Goal: Task Accomplishment & Management: Manage account settings

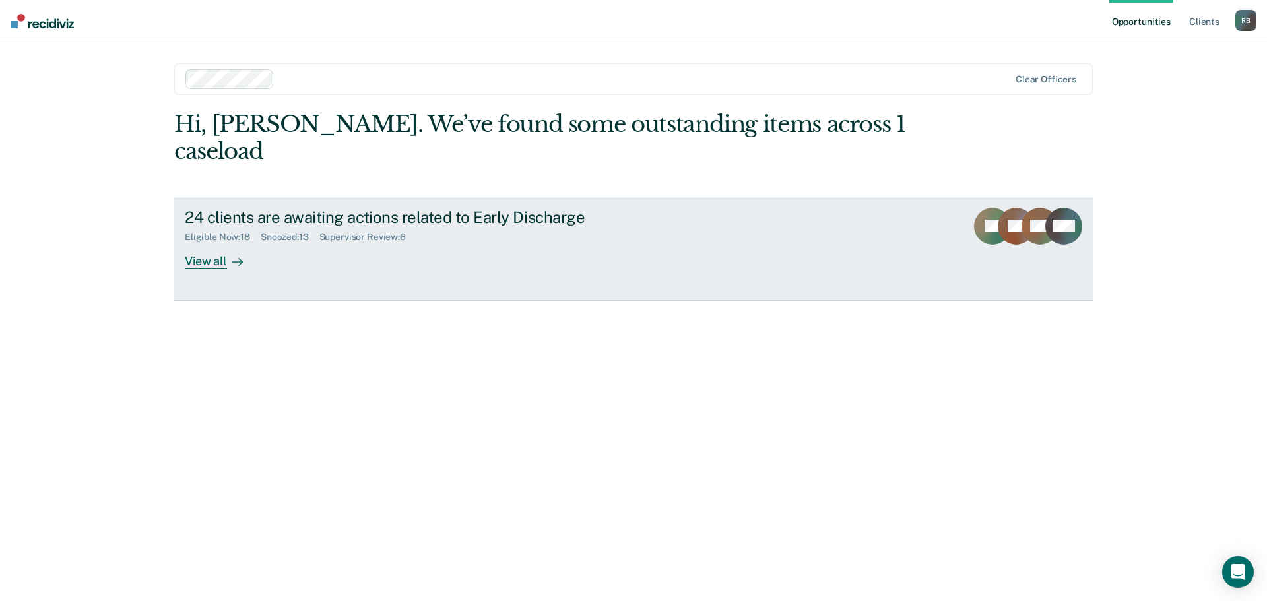
click at [202, 243] on div "View all" at bounding box center [222, 256] width 74 height 26
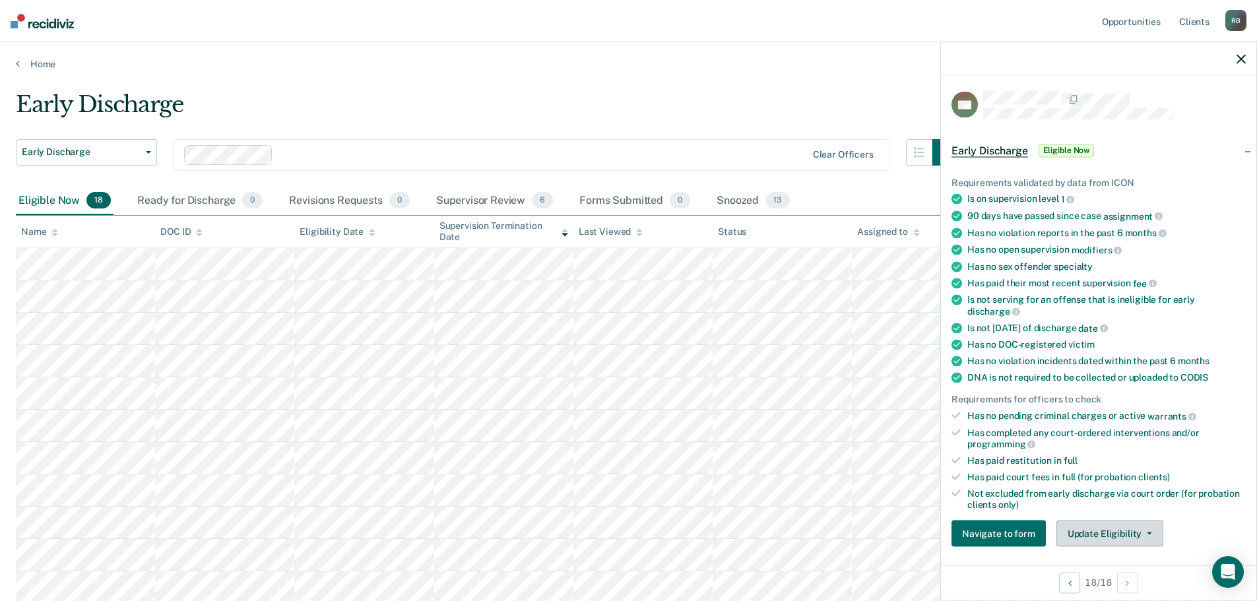
click at [1147, 533] on icon "button" at bounding box center [1149, 534] width 5 height 3
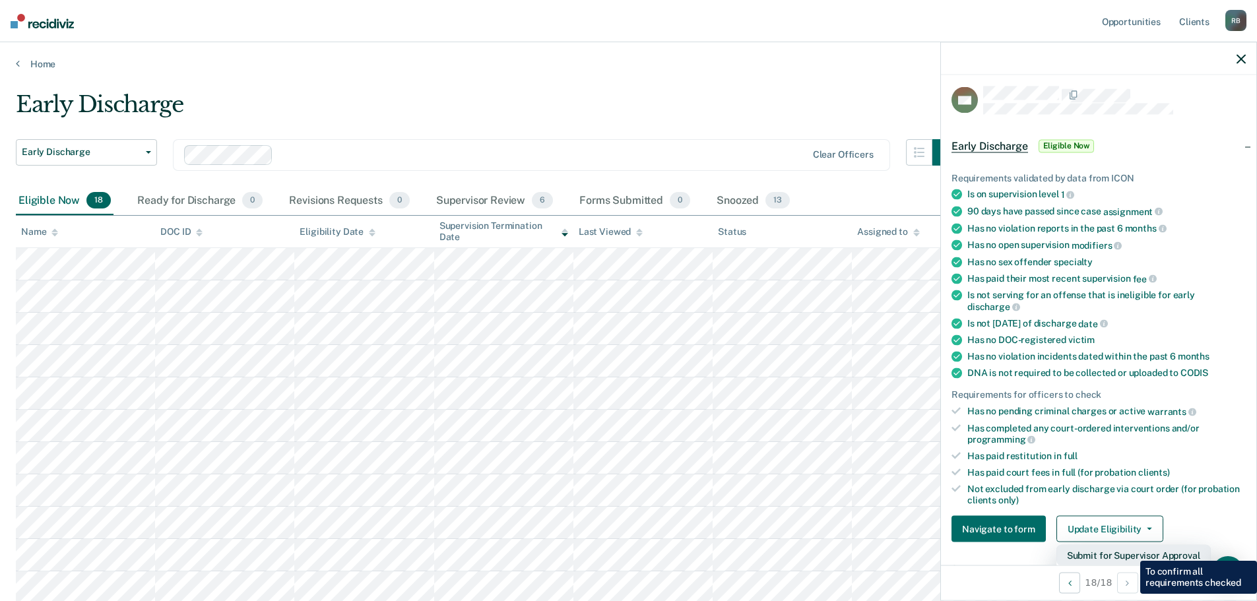
click at [1131, 551] on button "Submit for Supervisor Approval" at bounding box center [1134, 555] width 154 height 21
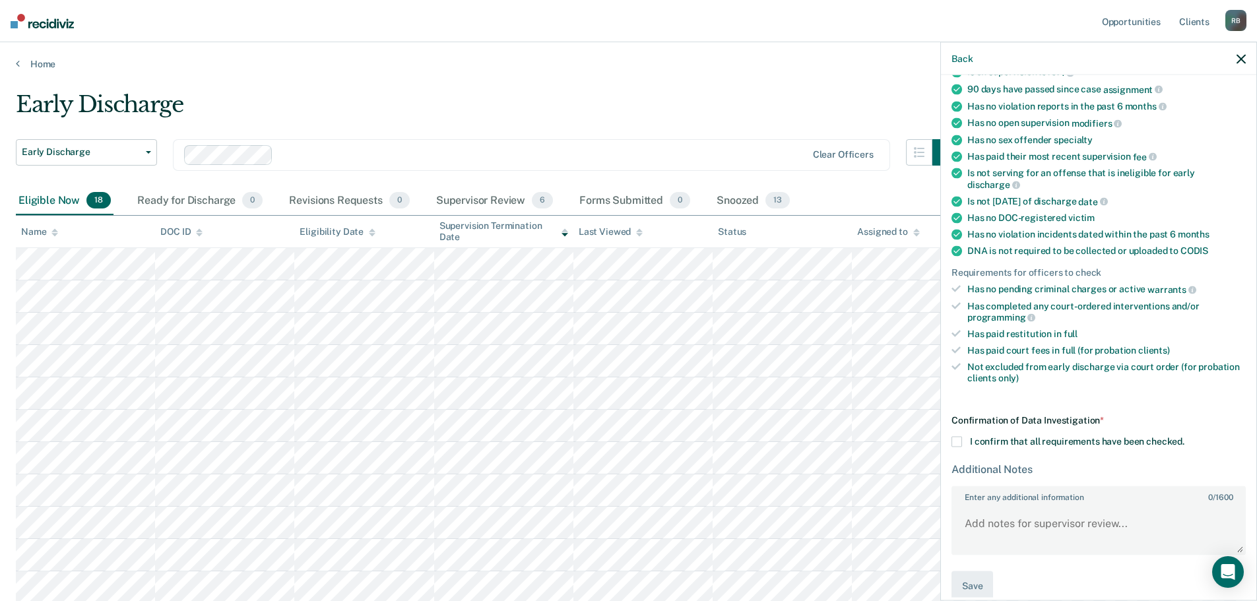
scroll to position [144, 0]
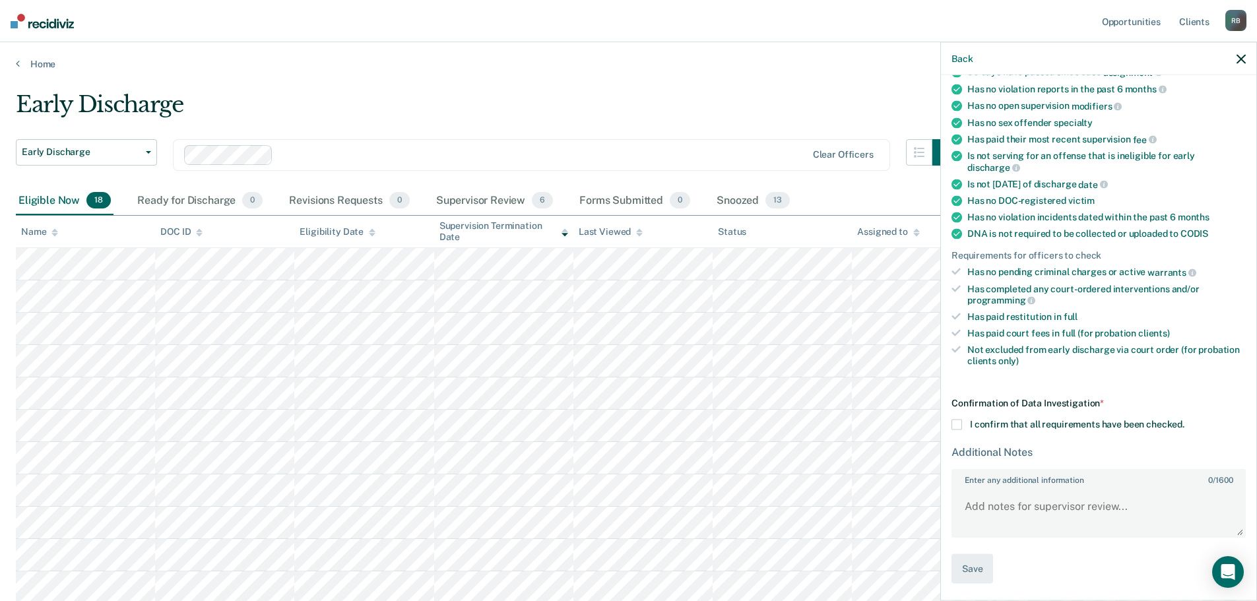
click at [958, 421] on span at bounding box center [957, 425] width 11 height 11
click at [1185, 420] on input "I confirm that all requirements have been checked." at bounding box center [1185, 420] width 0 height 0
click at [973, 564] on button "Save" at bounding box center [973, 569] width 42 height 30
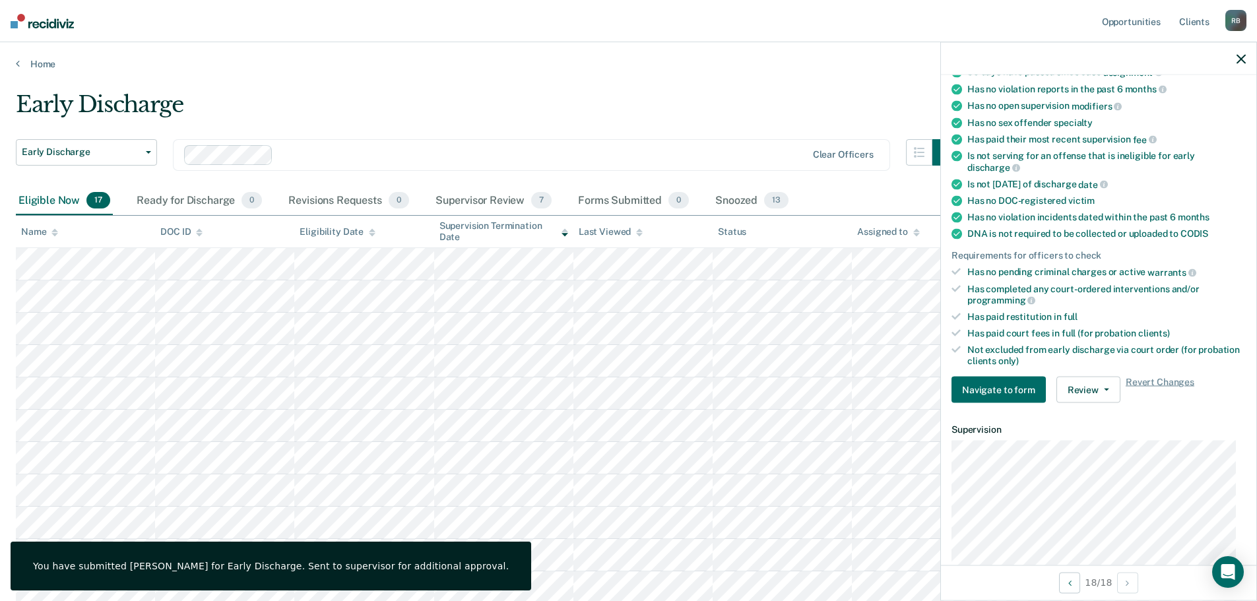
click at [1241, 53] on button "button" at bounding box center [1241, 58] width 9 height 11
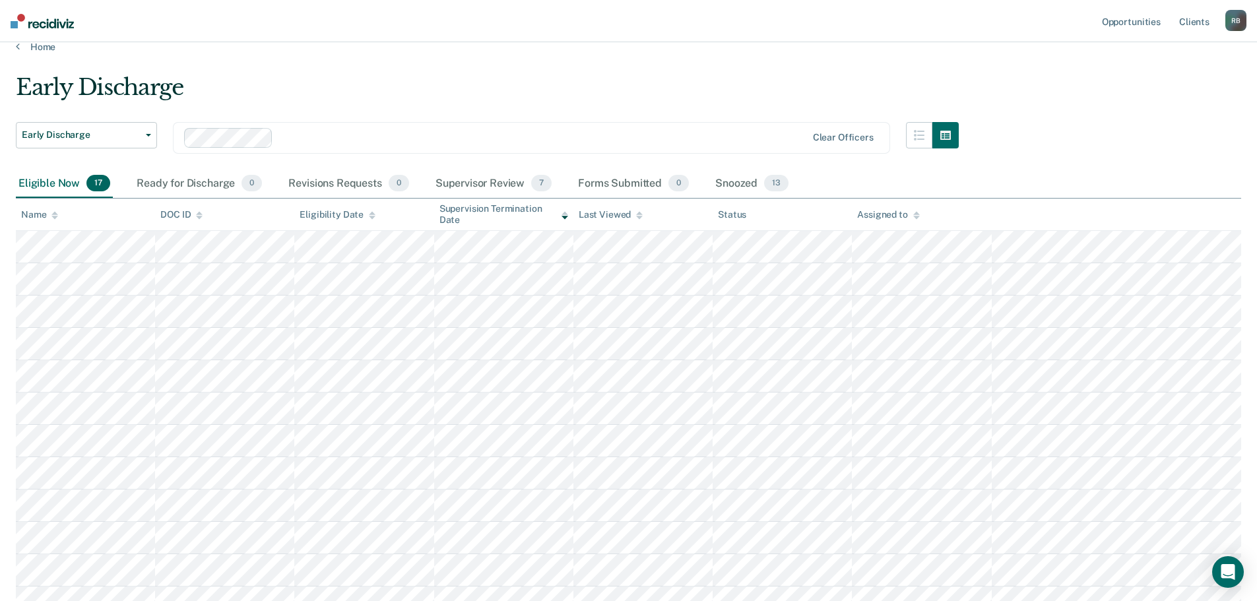
scroll to position [0, 0]
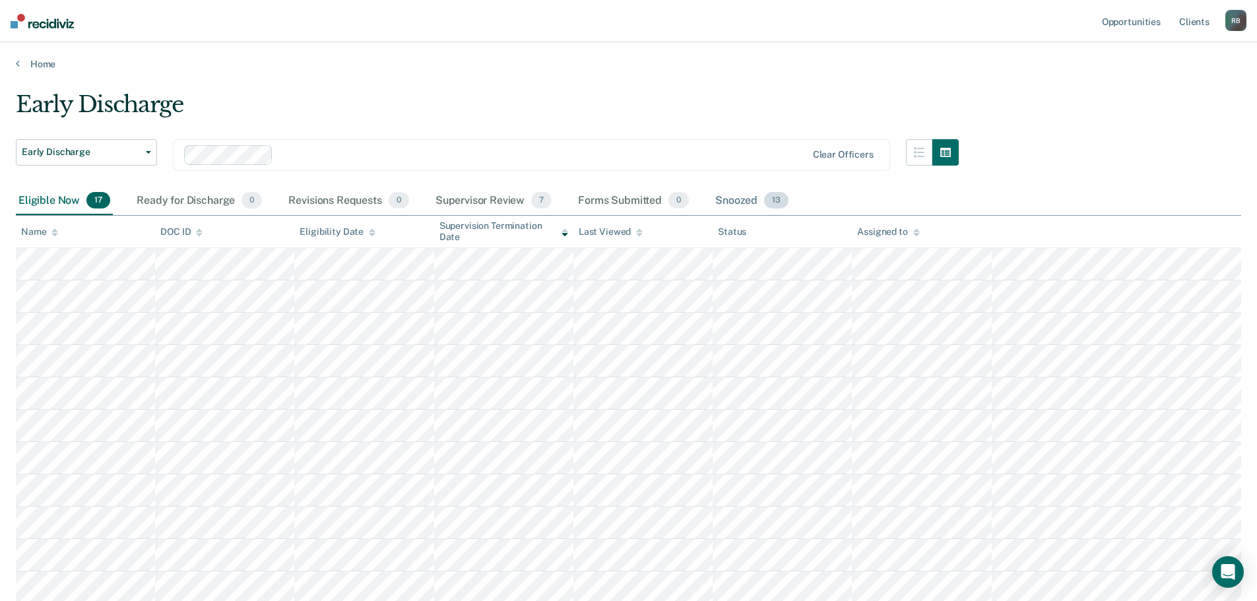
click at [744, 199] on div "Snoozed 13" at bounding box center [752, 201] width 79 height 29
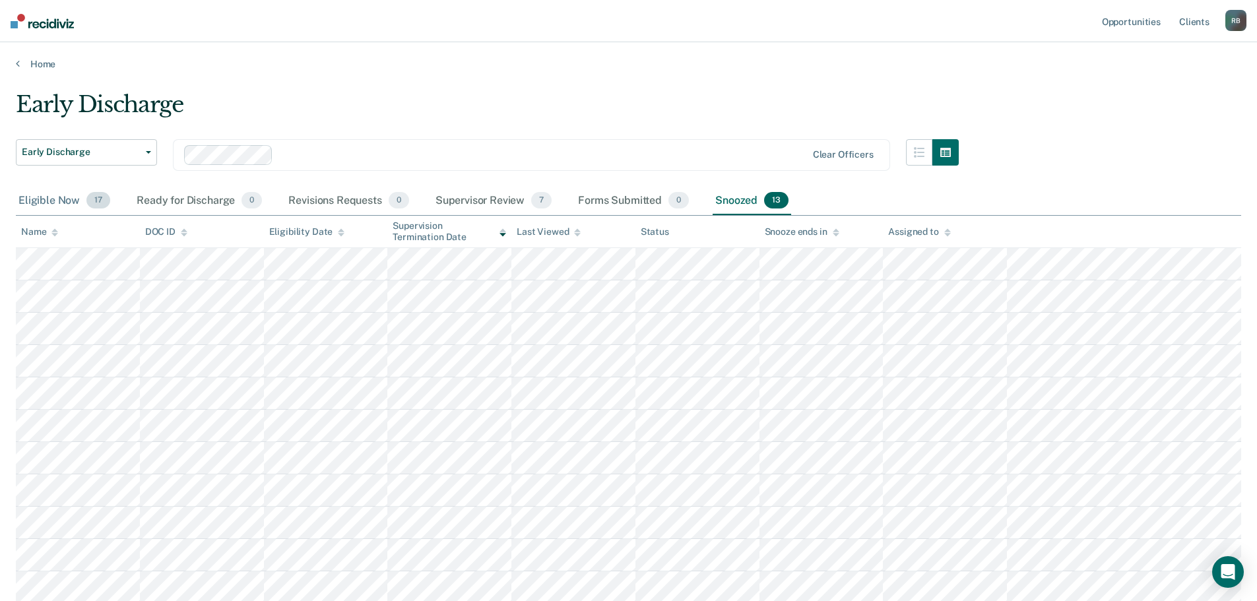
click at [59, 202] on div "Eligible Now 17" at bounding box center [64, 201] width 97 height 29
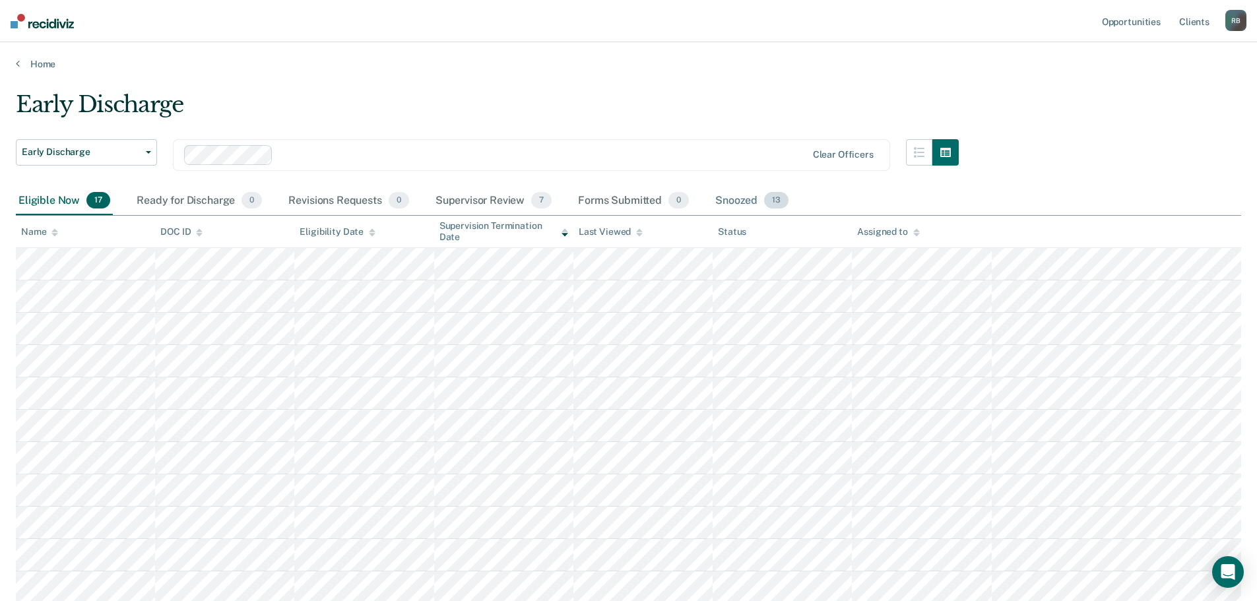
click at [733, 200] on div "Snoozed 13" at bounding box center [752, 201] width 79 height 29
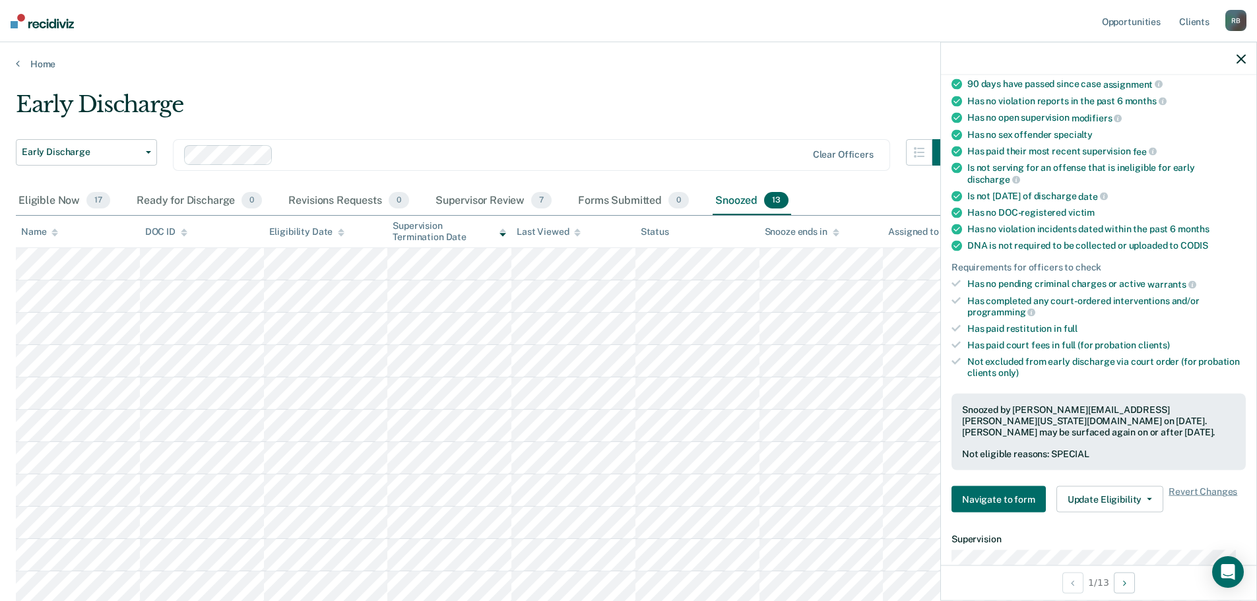
scroll to position [198, 0]
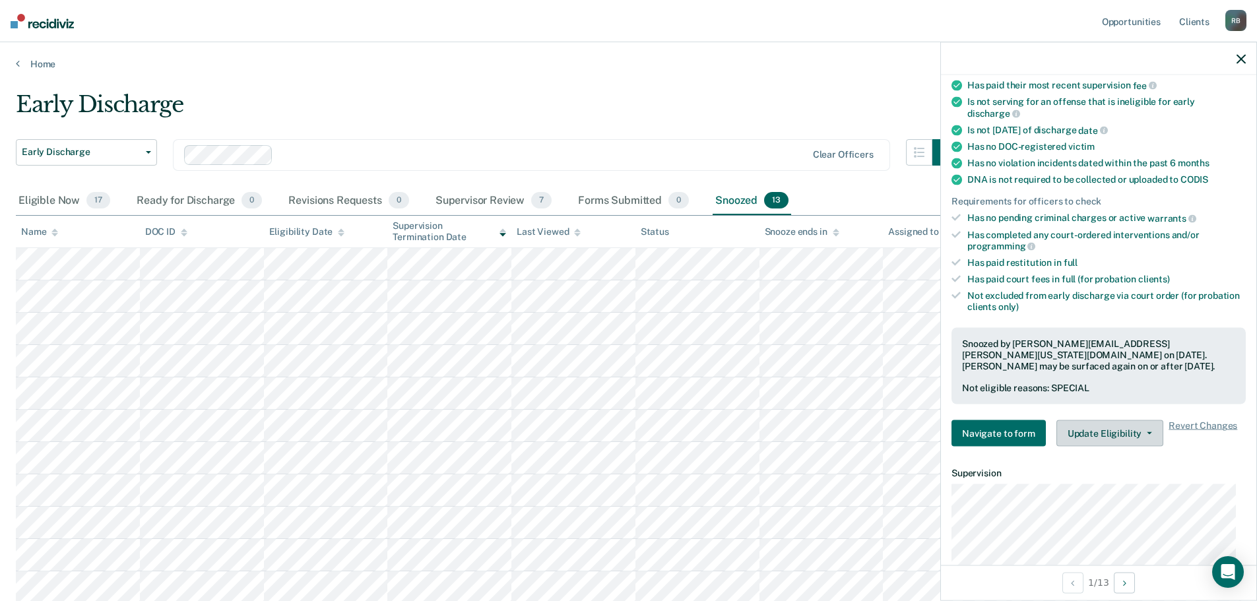
click at [1148, 430] on button "Update Eligibility" at bounding box center [1110, 433] width 107 height 26
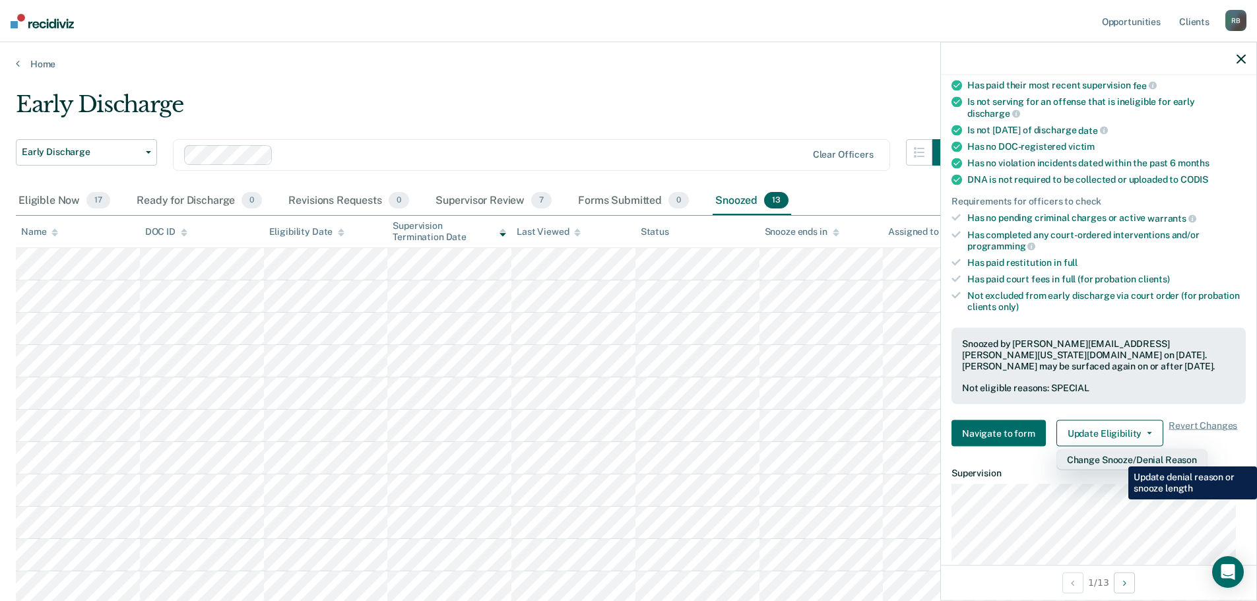
click at [1119, 457] on button "Change Snooze/Denial Reason" at bounding box center [1132, 459] width 151 height 21
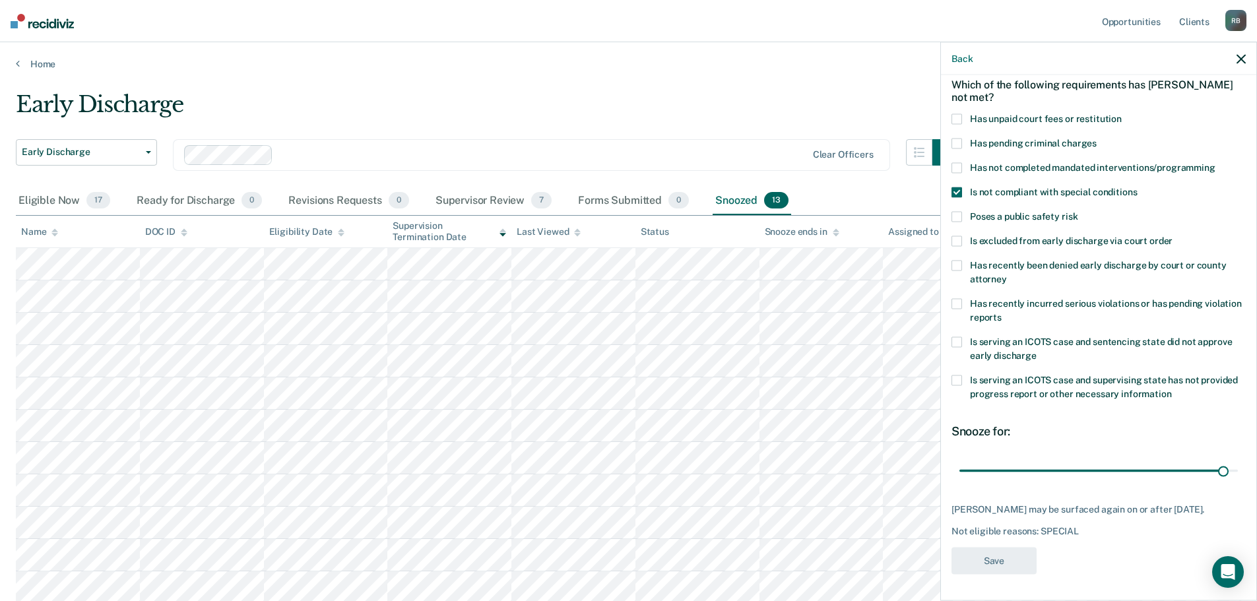
scroll to position [72, 0]
type input "30"
click at [1216, 461] on input "range" at bounding box center [1099, 470] width 279 height 23
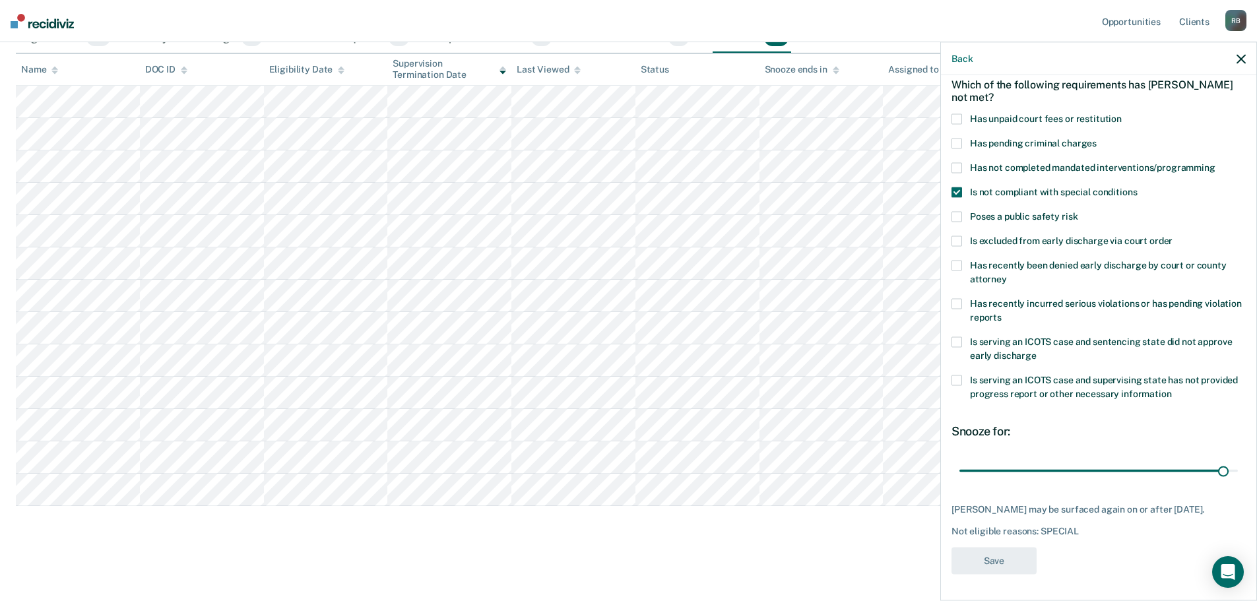
click at [962, 211] on span at bounding box center [957, 216] width 11 height 11
click at [1078, 211] on input "Poses a public safety risk" at bounding box center [1078, 211] width 0 height 0
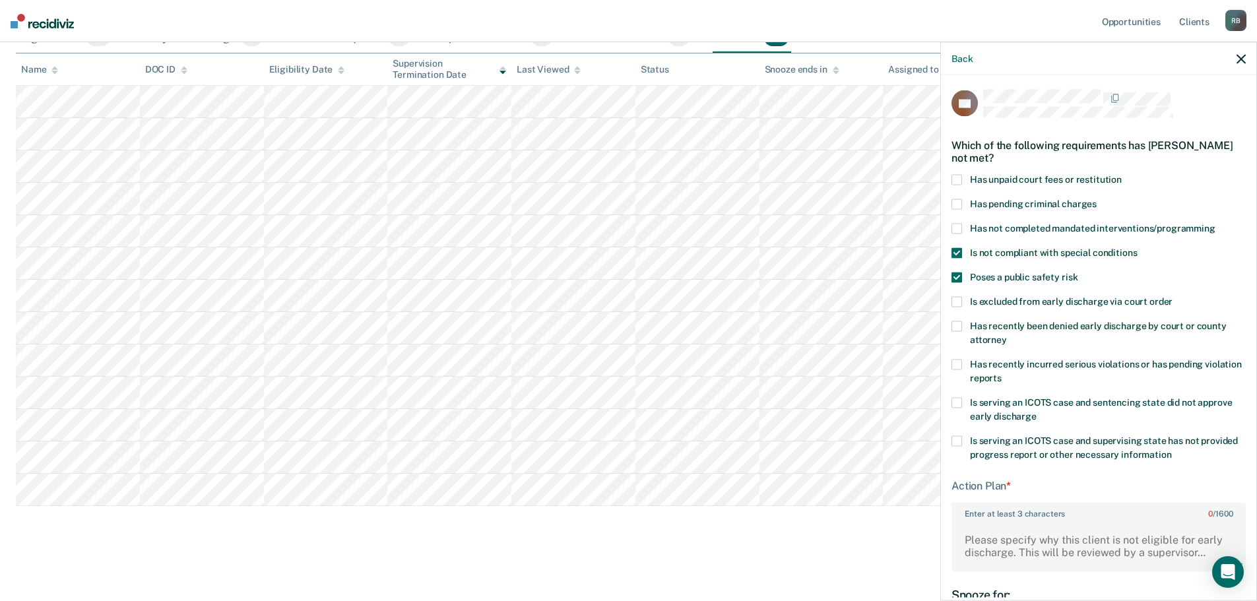
scroll to position [0, 0]
click at [954, 253] on span at bounding box center [957, 254] width 11 height 11
click at [1137, 249] on input "Is not compliant with special conditions" at bounding box center [1137, 249] width 0 height 0
click at [952, 255] on span at bounding box center [957, 254] width 11 height 11
click at [1137, 249] on input "Is not compliant with special conditions" at bounding box center [1137, 249] width 0 height 0
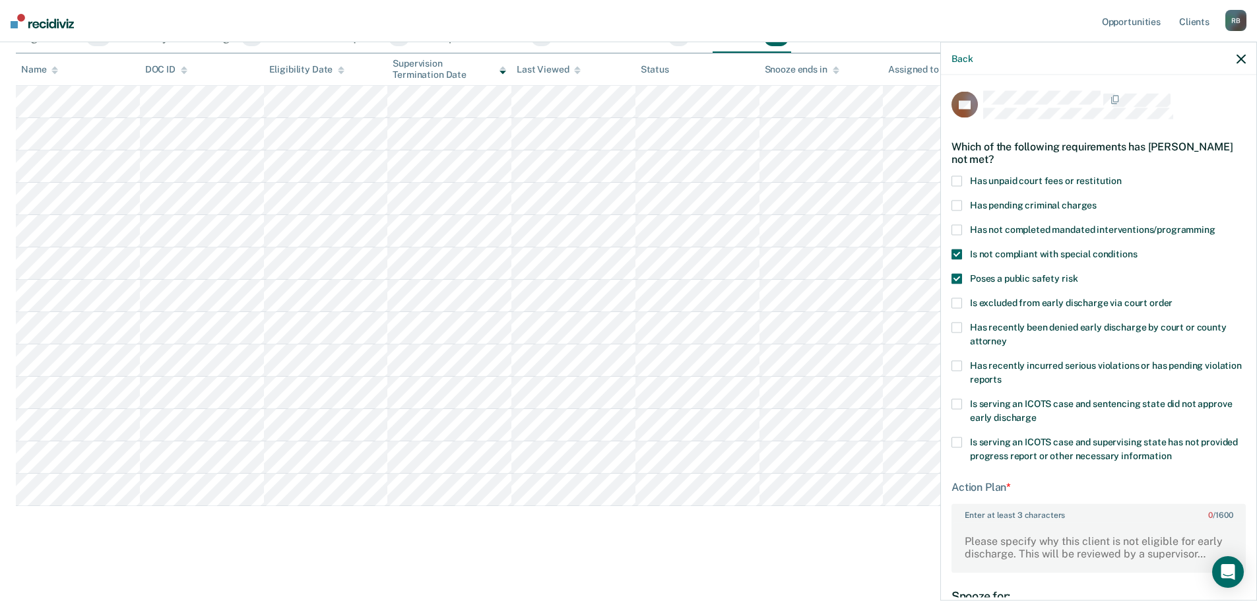
click at [958, 275] on span at bounding box center [957, 278] width 11 height 11
click at [1078, 273] on input "Poses a public safety risk" at bounding box center [1078, 273] width 0 height 0
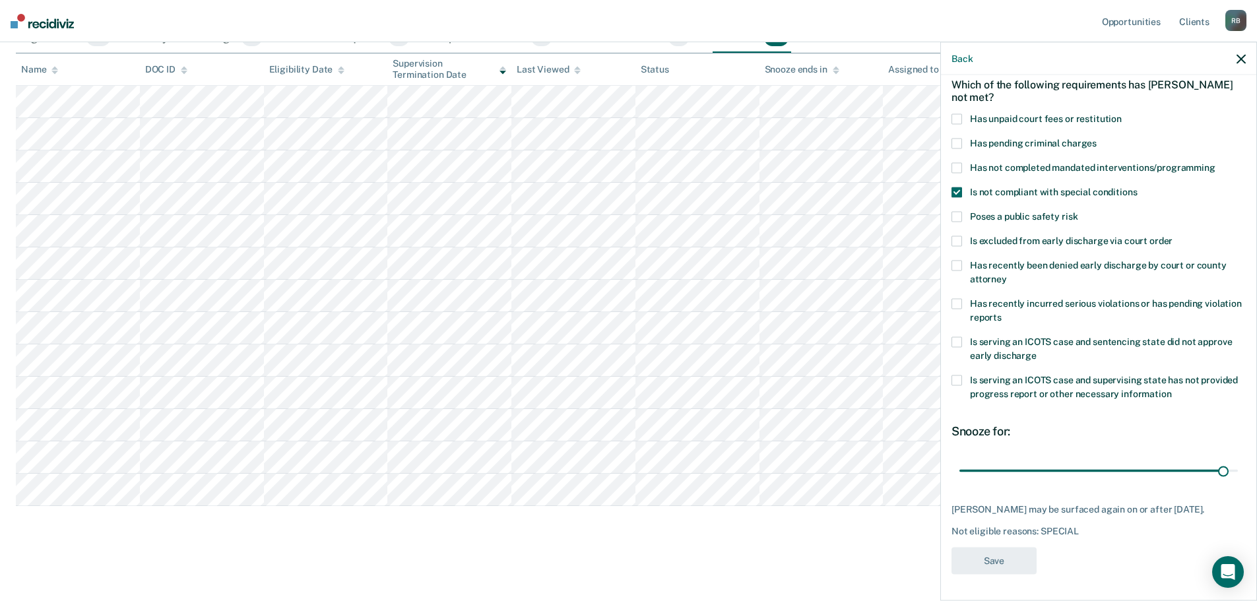
scroll to position [72, 0]
click at [1240, 59] on icon "button" at bounding box center [1241, 58] width 9 height 9
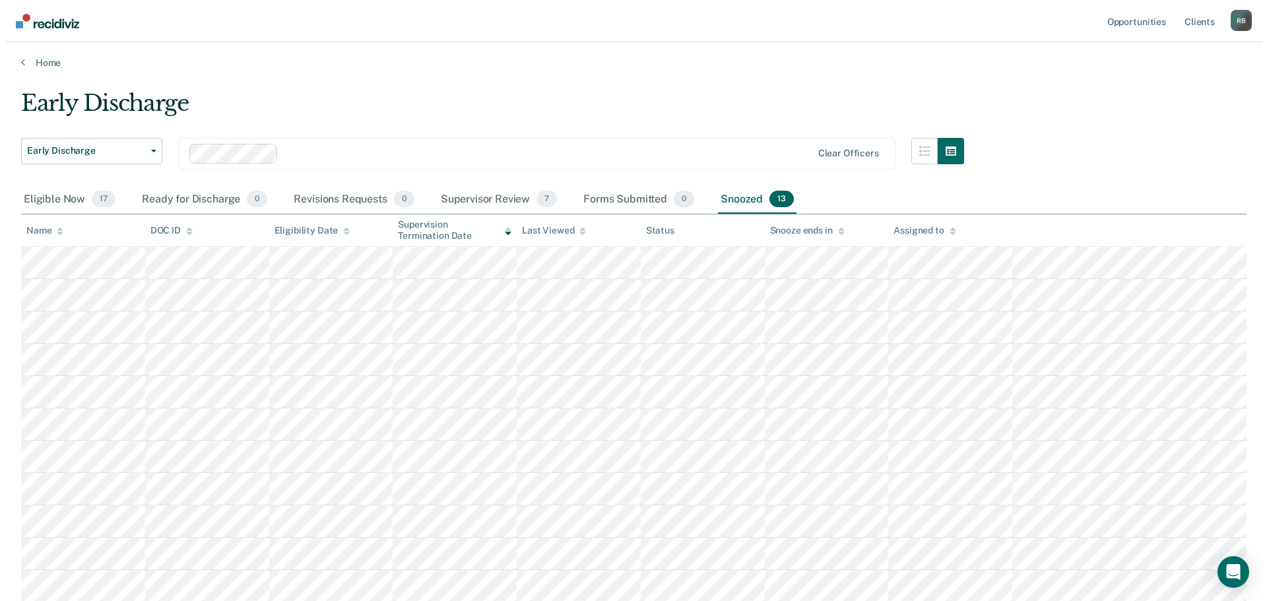
scroll to position [0, 0]
click at [57, 202] on div "Eligible Now 17" at bounding box center [64, 201] width 97 height 29
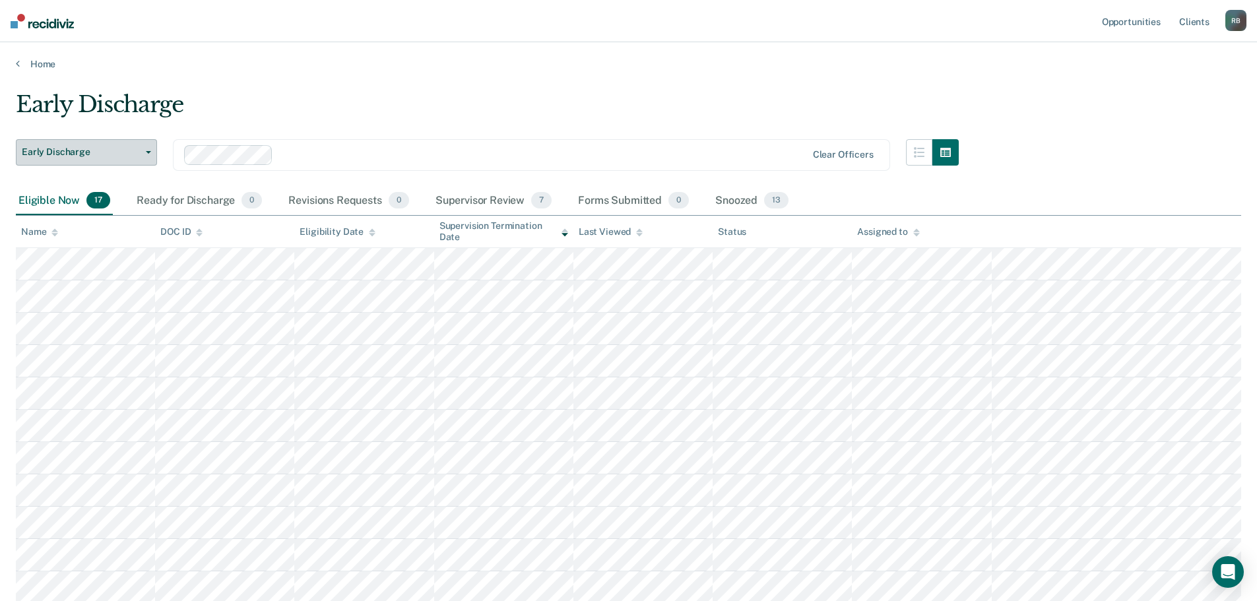
click at [148, 148] on button "Early Discharge" at bounding box center [86, 152] width 141 height 26
click at [150, 152] on icon "button" at bounding box center [148, 152] width 5 height 3
click at [496, 197] on div "Supervisor Review 7" at bounding box center [494, 201] width 122 height 29
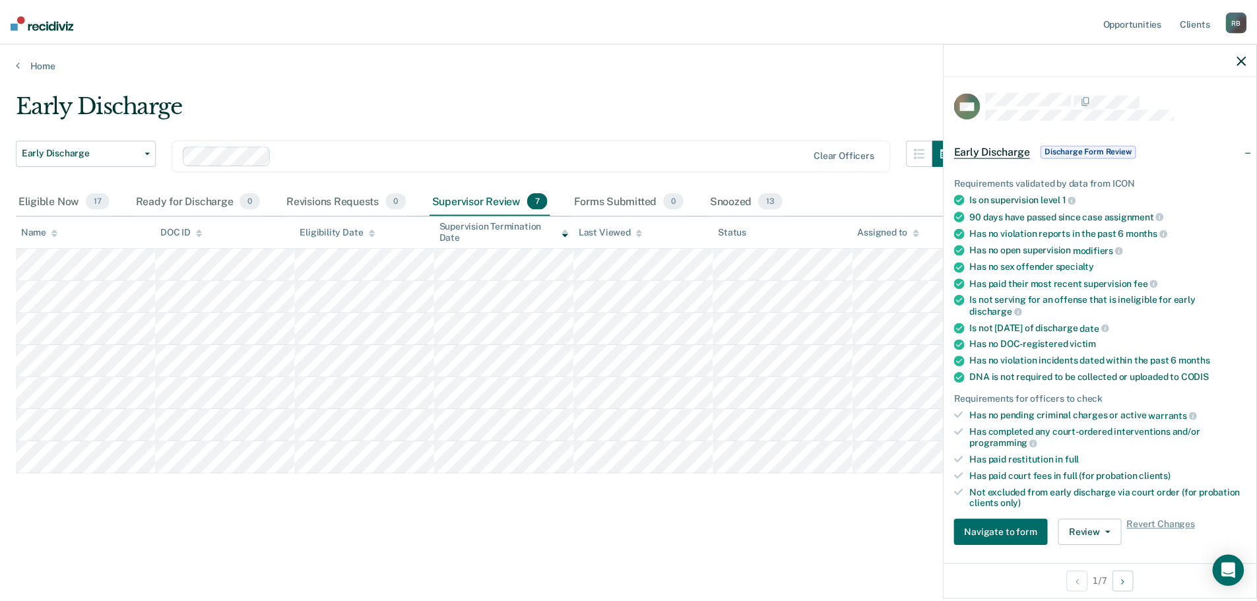
scroll to position [264, 0]
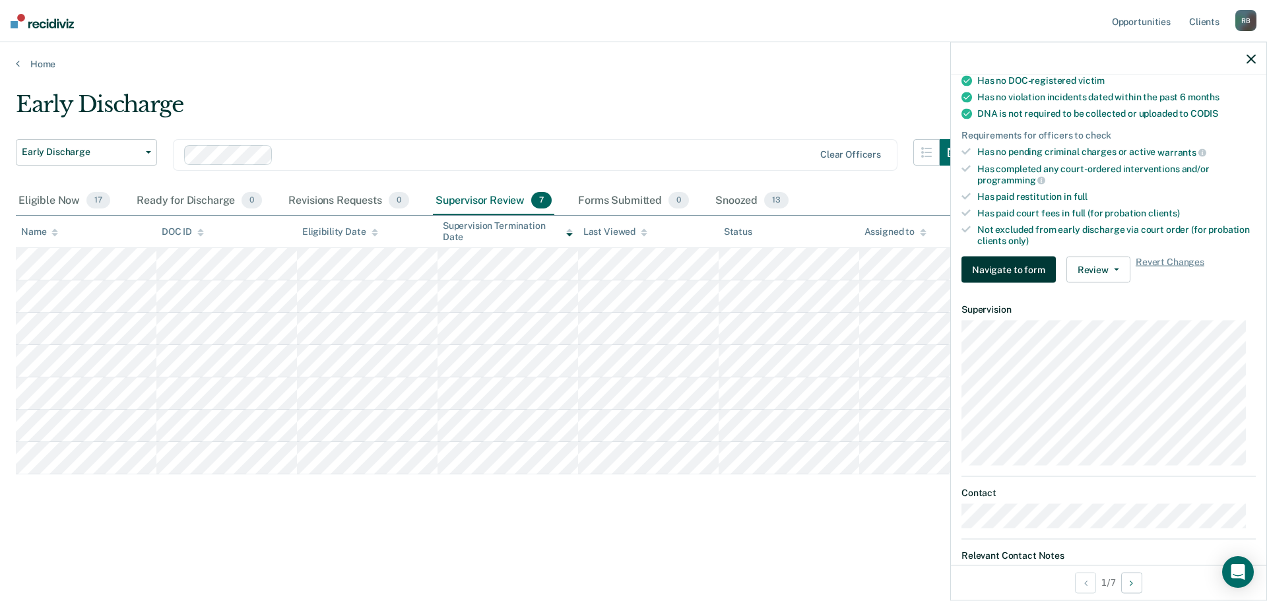
click at [1001, 268] on button "Navigate to form" at bounding box center [1009, 270] width 94 height 26
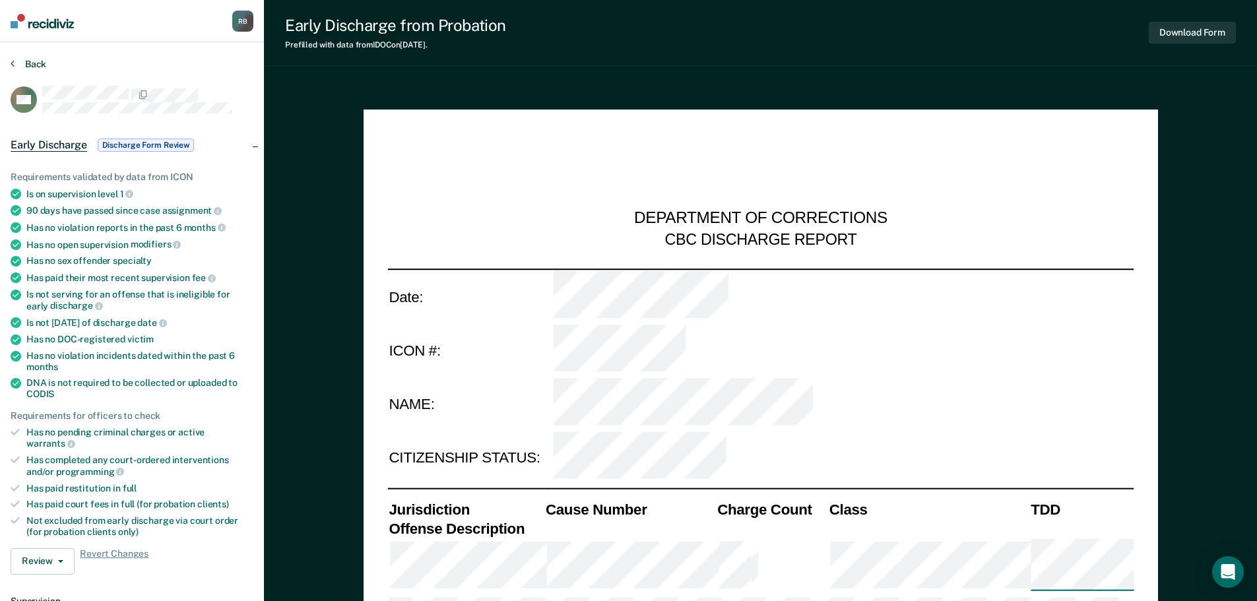
click at [33, 62] on button "Back" at bounding box center [29, 64] width 36 height 12
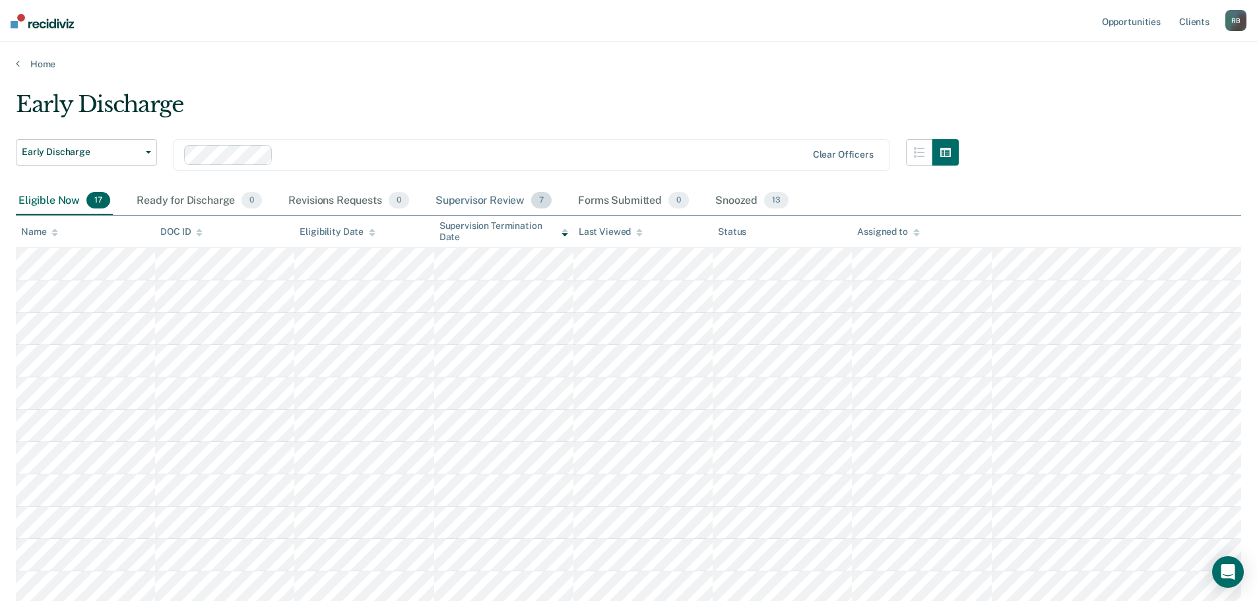
click at [485, 198] on div "Supervisor Review 7" at bounding box center [494, 201] width 122 height 29
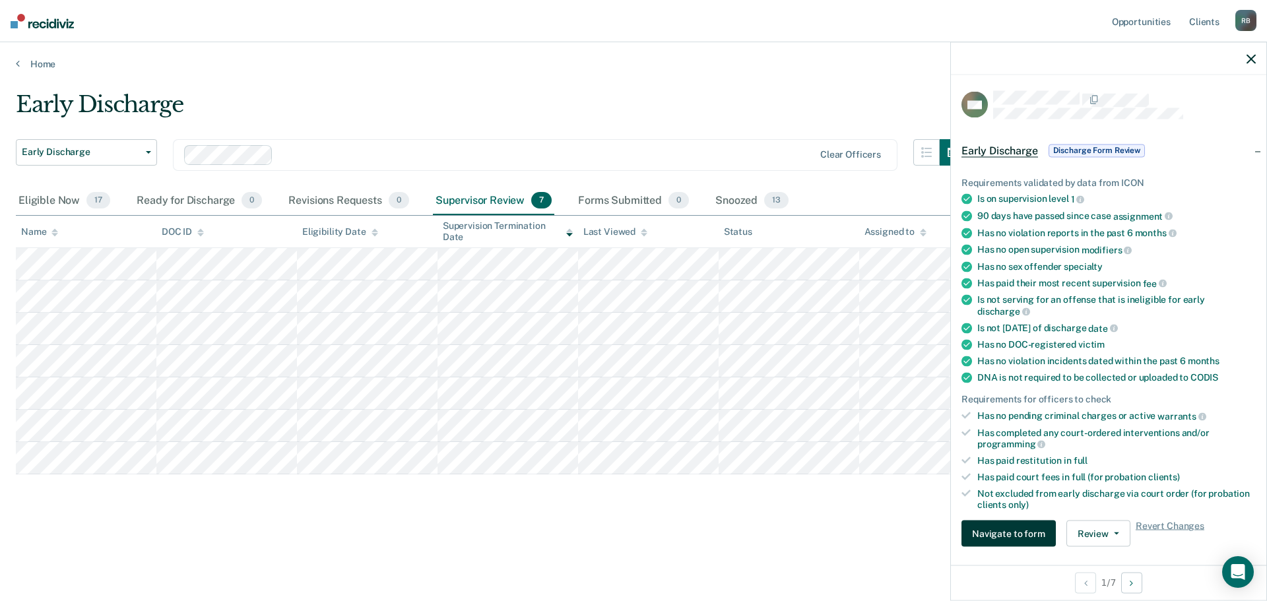
click at [1010, 529] on button "Navigate to form" at bounding box center [1009, 534] width 94 height 26
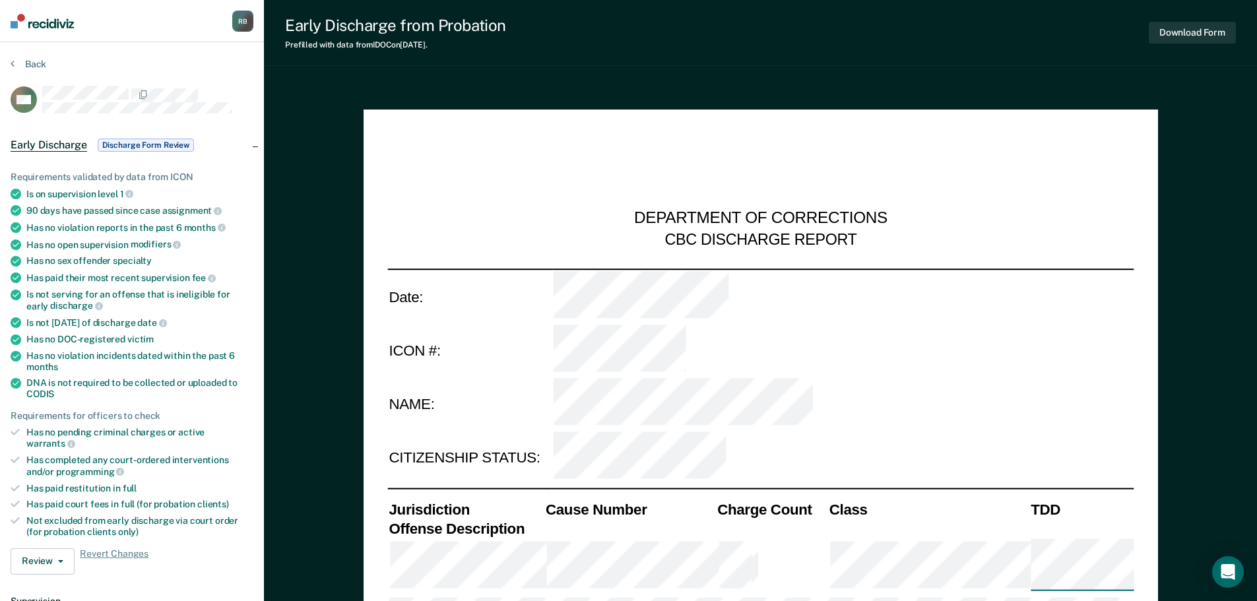
type textarea "x"
click at [34, 63] on button "Back" at bounding box center [29, 64] width 36 height 12
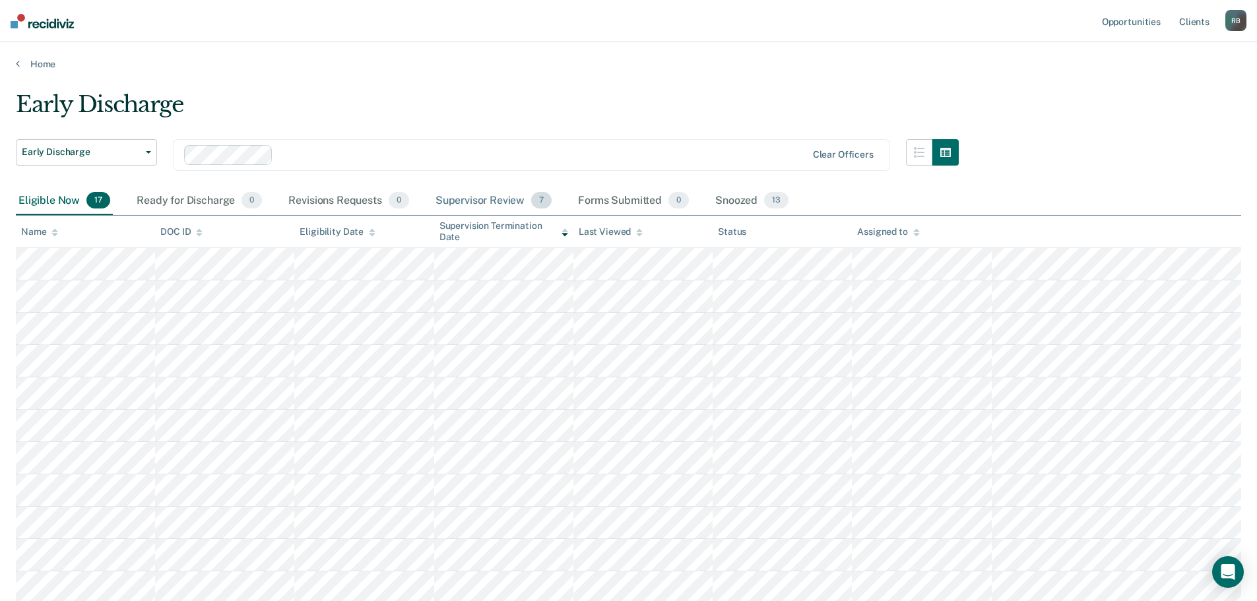
click at [479, 199] on div "Supervisor Review 7" at bounding box center [494, 201] width 122 height 29
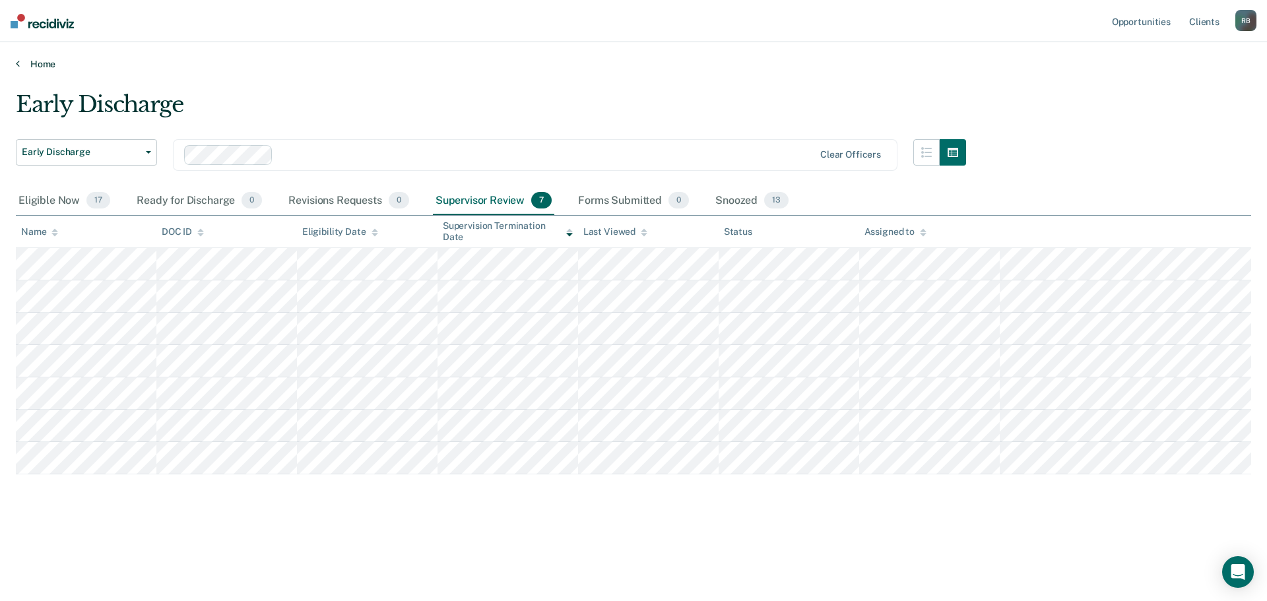
click at [44, 63] on link "Home" at bounding box center [633, 64] width 1235 height 12
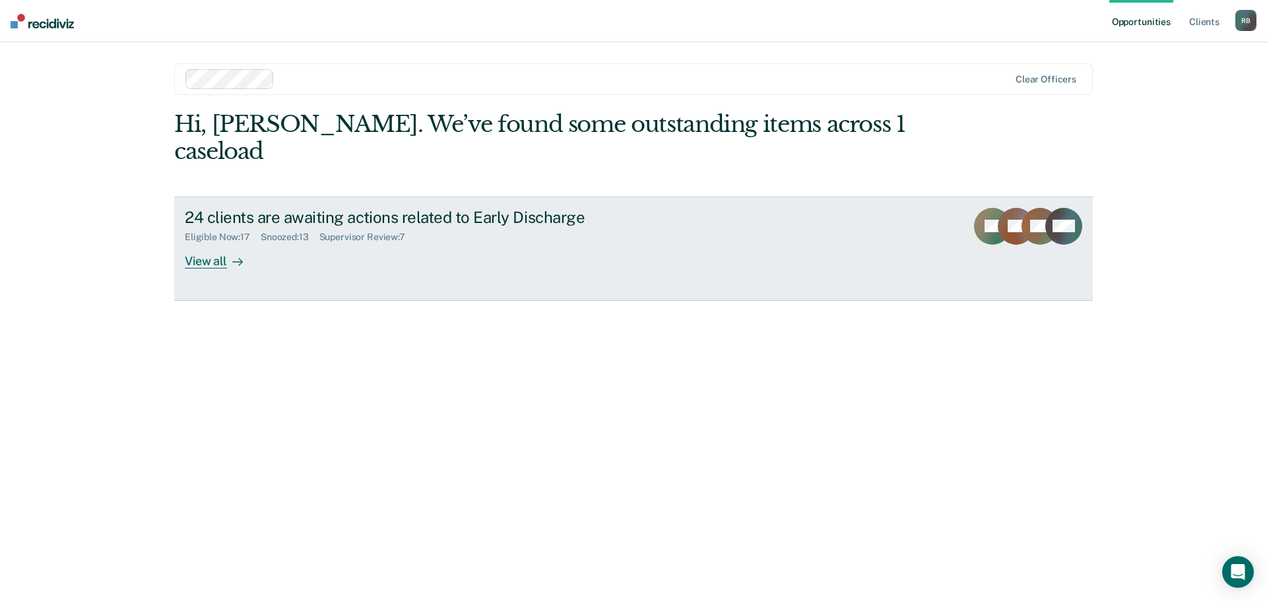
click at [213, 243] on div "View all" at bounding box center [222, 256] width 74 height 26
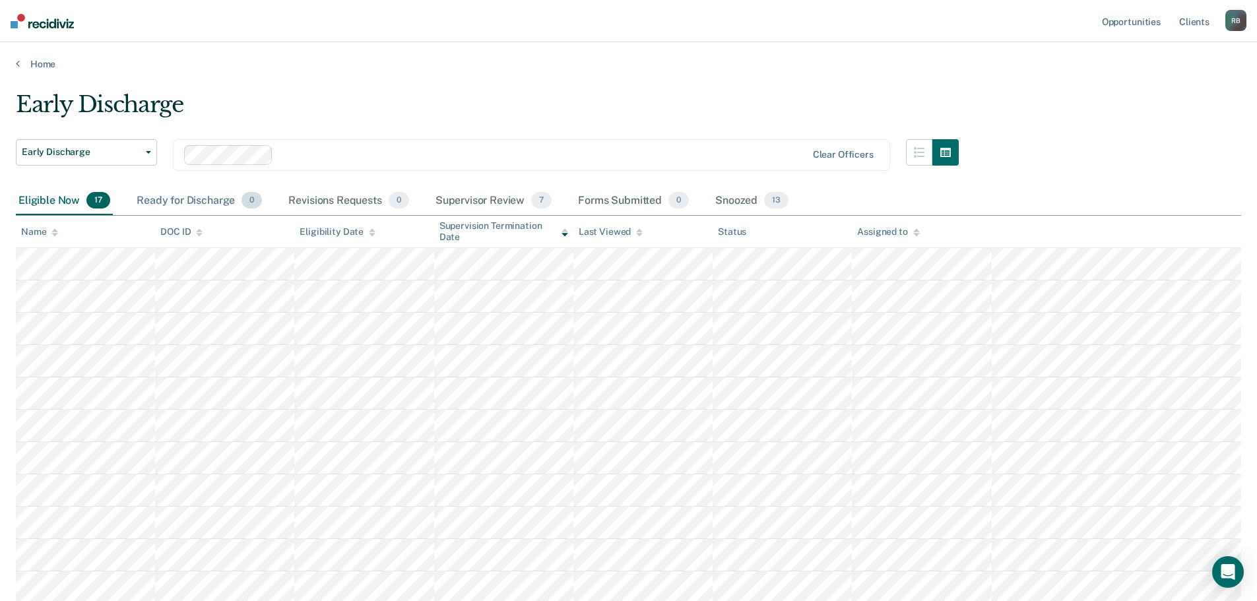
click at [194, 201] on div "Ready for Discharge 0" at bounding box center [199, 201] width 131 height 29
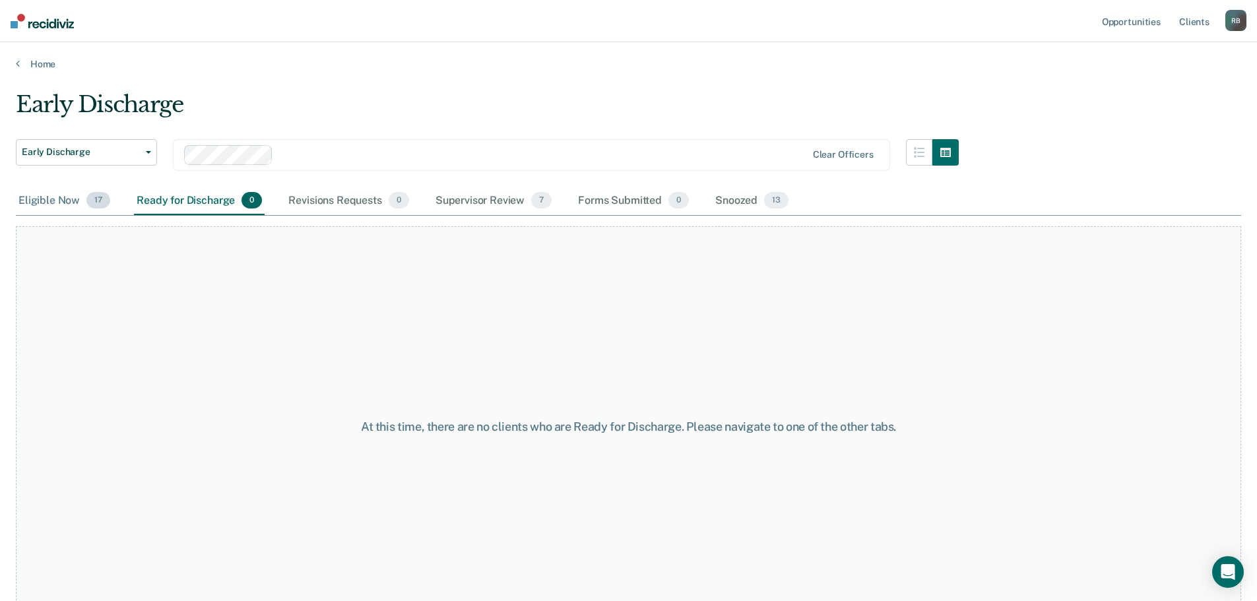
click at [53, 201] on div "Eligible Now 17" at bounding box center [64, 201] width 97 height 29
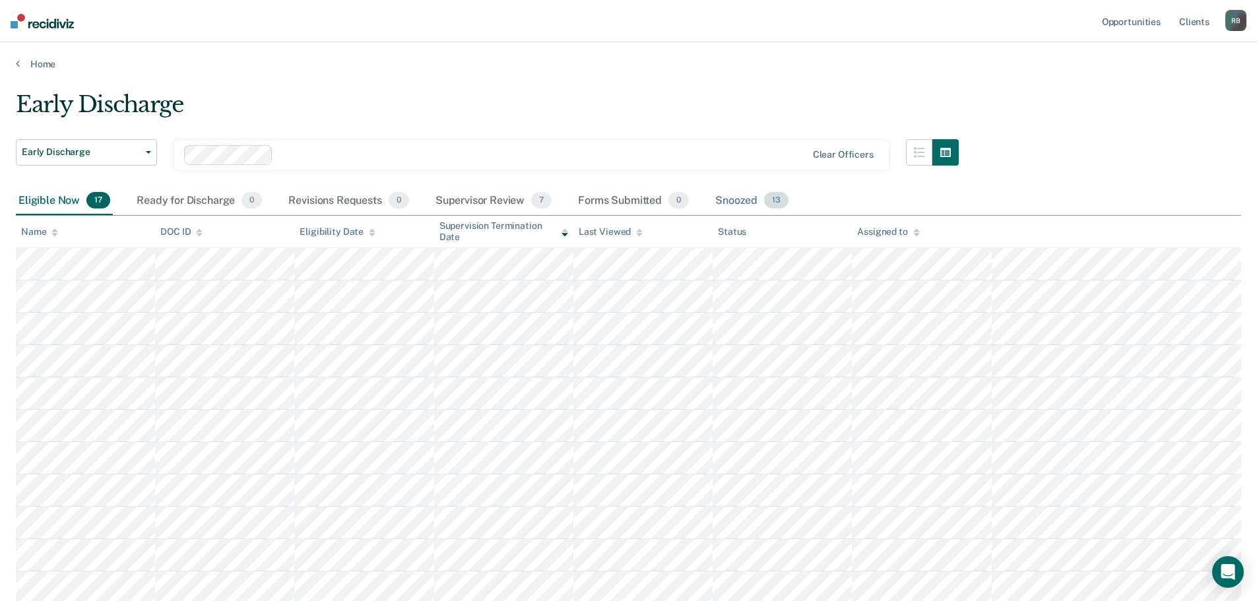
click at [738, 200] on div "Snoozed 13" at bounding box center [752, 201] width 79 height 29
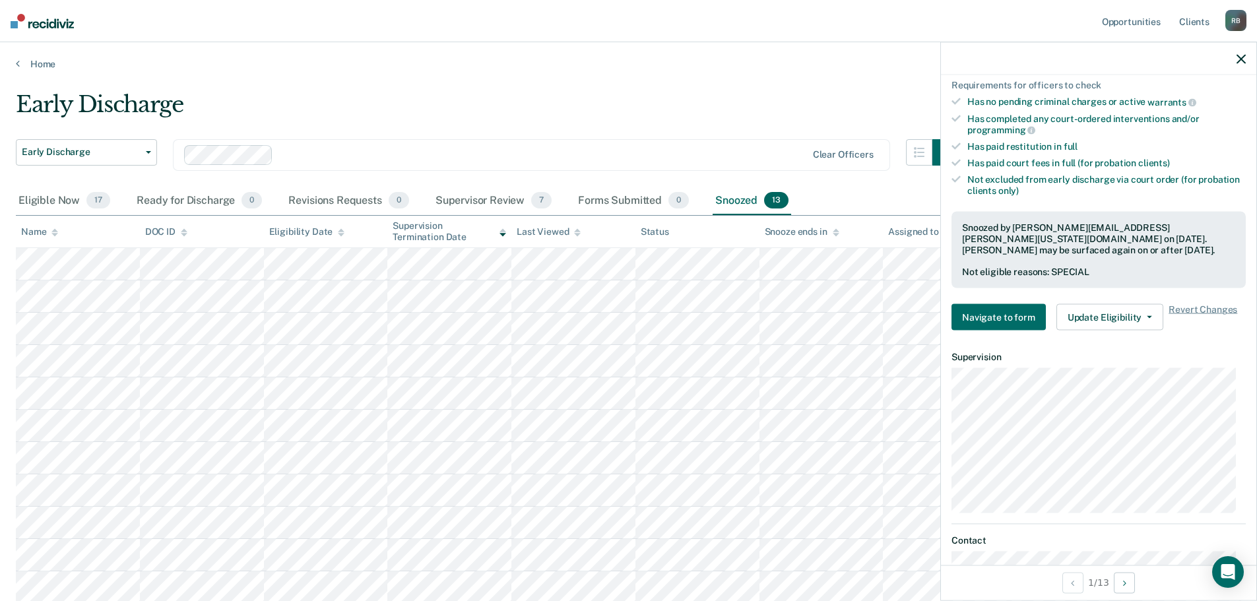
scroll to position [330, 0]
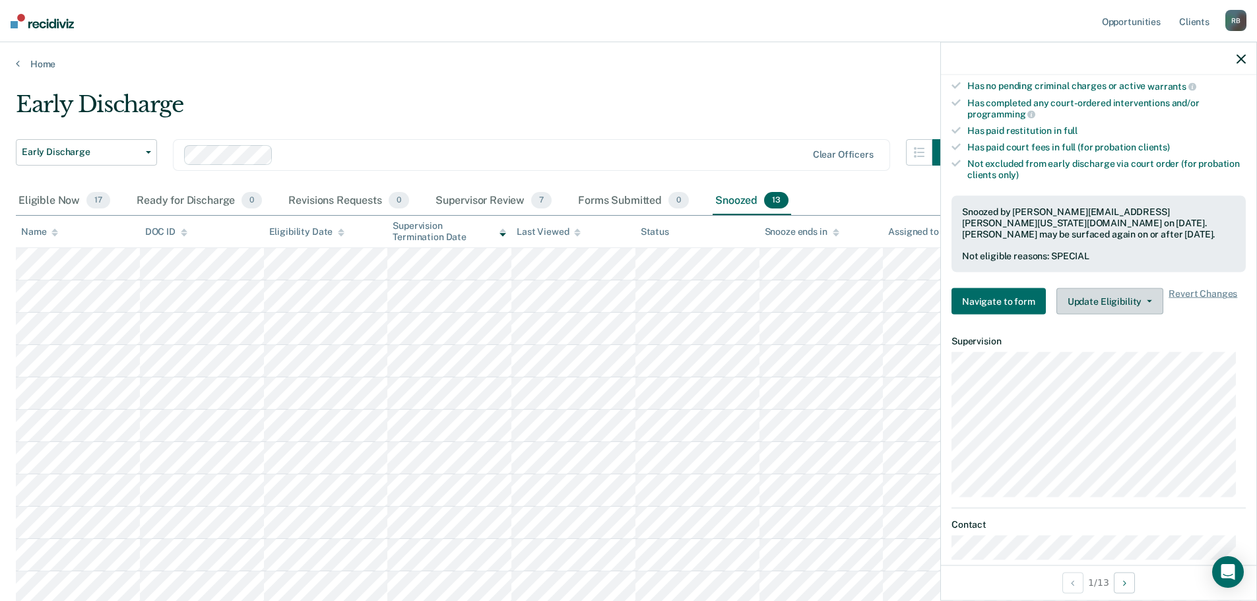
click at [1110, 298] on button "Update Eligibility" at bounding box center [1110, 301] width 107 height 26
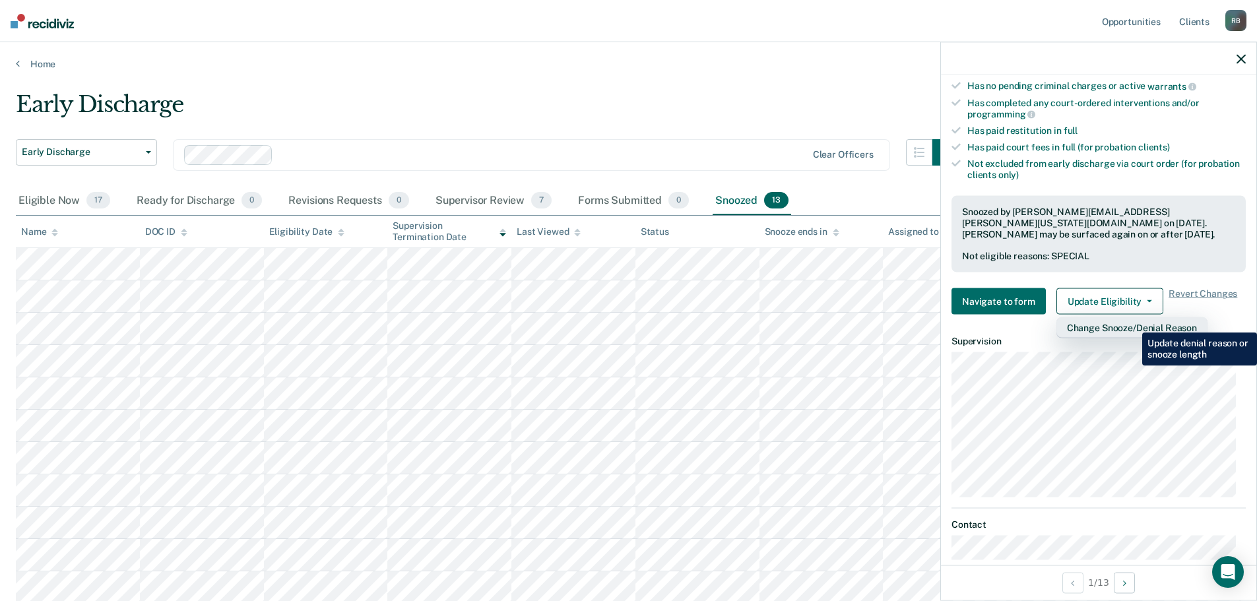
click at [1133, 323] on button "Change Snooze/Denial Reason" at bounding box center [1132, 327] width 151 height 21
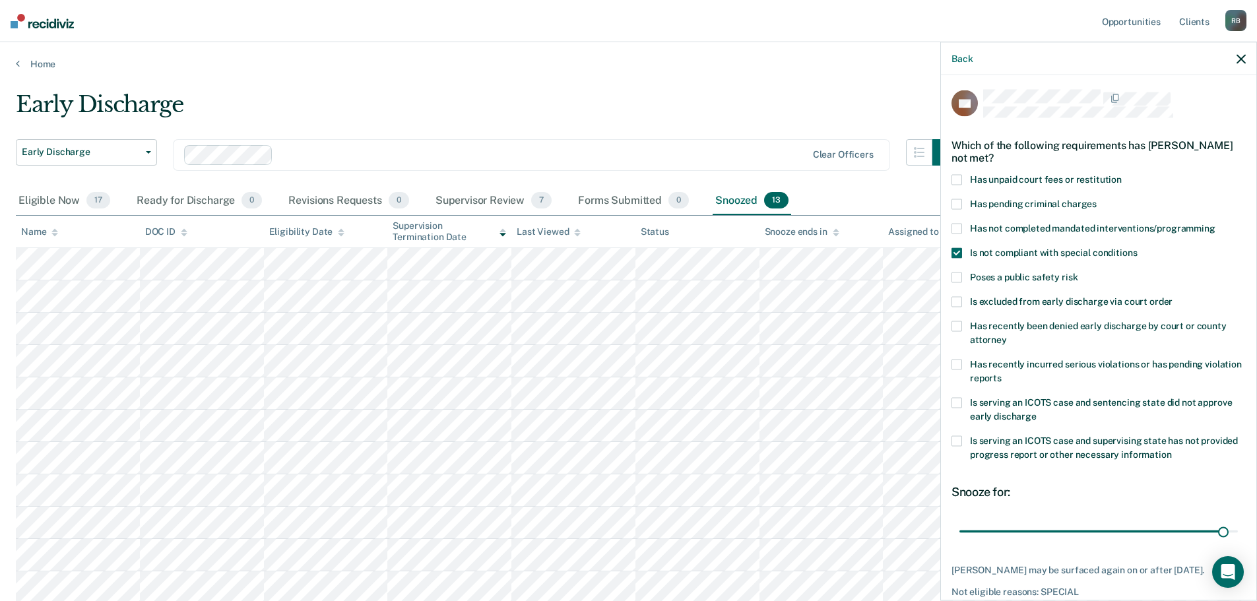
scroll to position [0, 0]
click at [966, 55] on button "Back" at bounding box center [962, 58] width 21 height 11
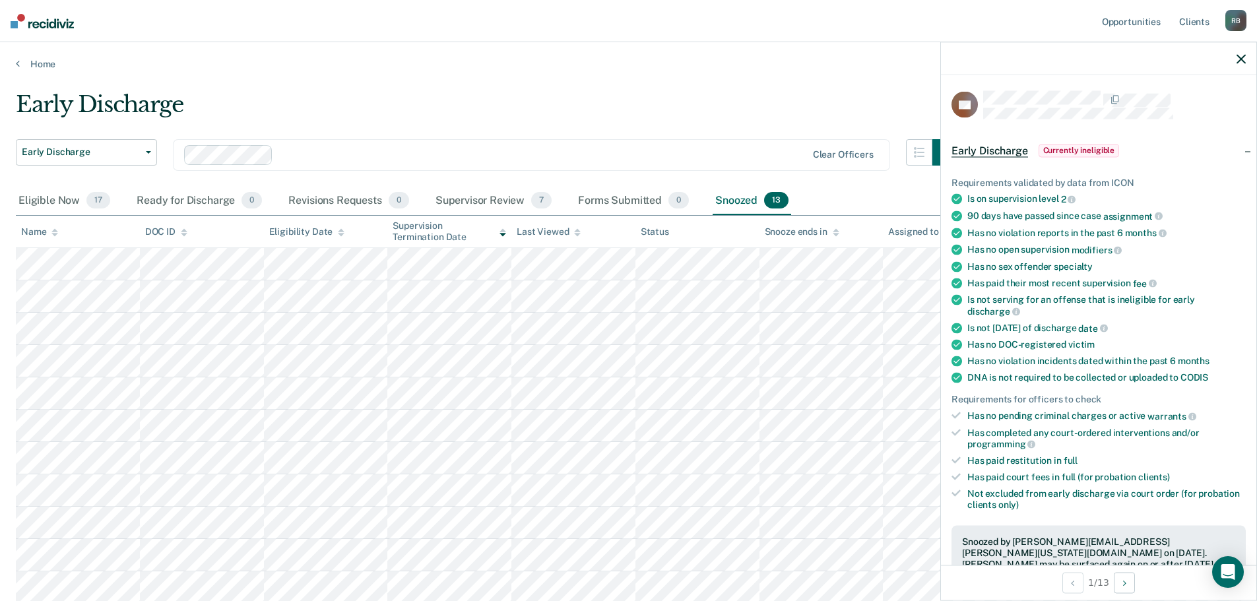
click at [1243, 59] on icon "button" at bounding box center [1241, 58] width 9 height 9
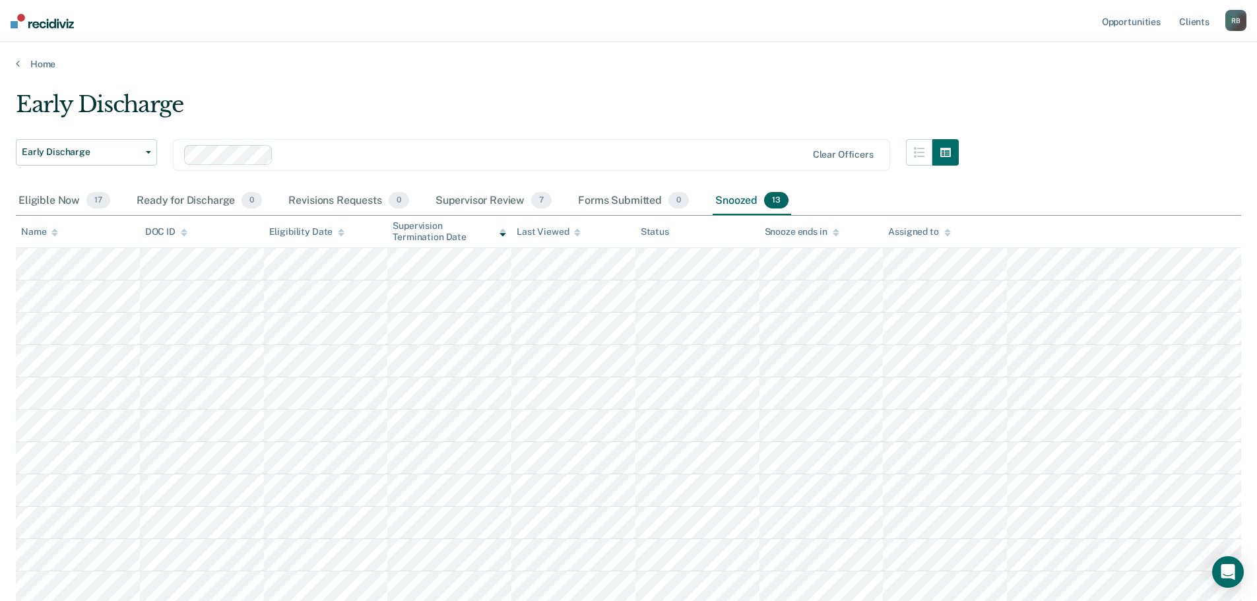
click at [1106, 136] on div "Early Discharge Early Discharge Early Discharge Clear officers Eligible Now 17 …" at bounding box center [629, 378] width 1226 height 574
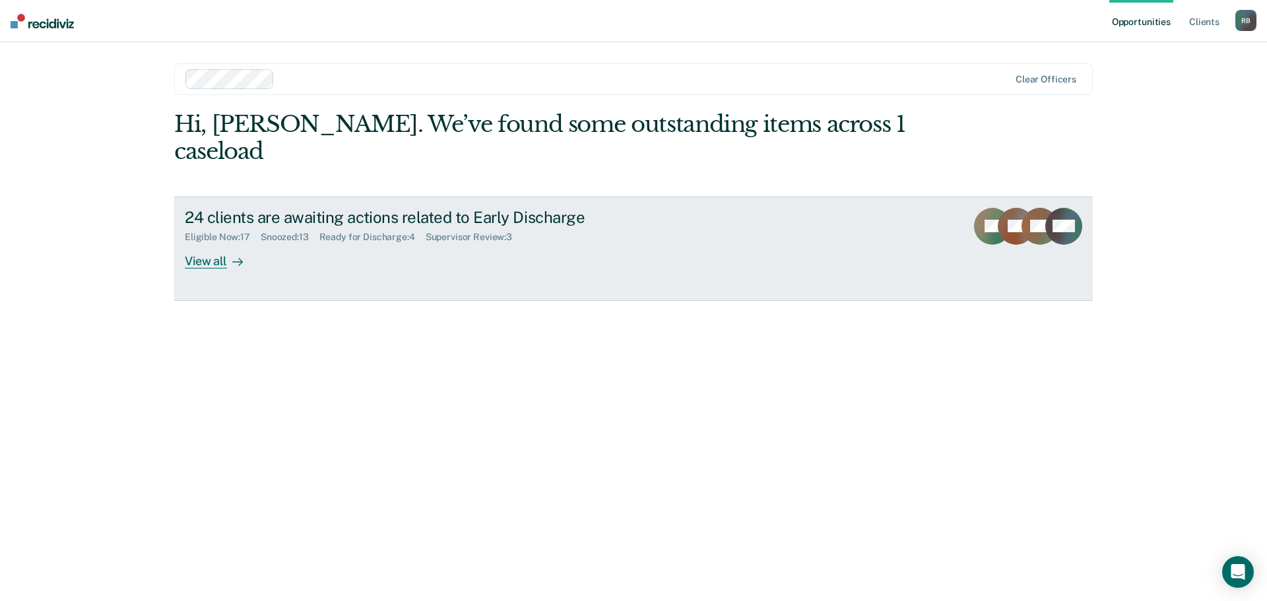
click at [207, 243] on div "View all" at bounding box center [222, 256] width 74 height 26
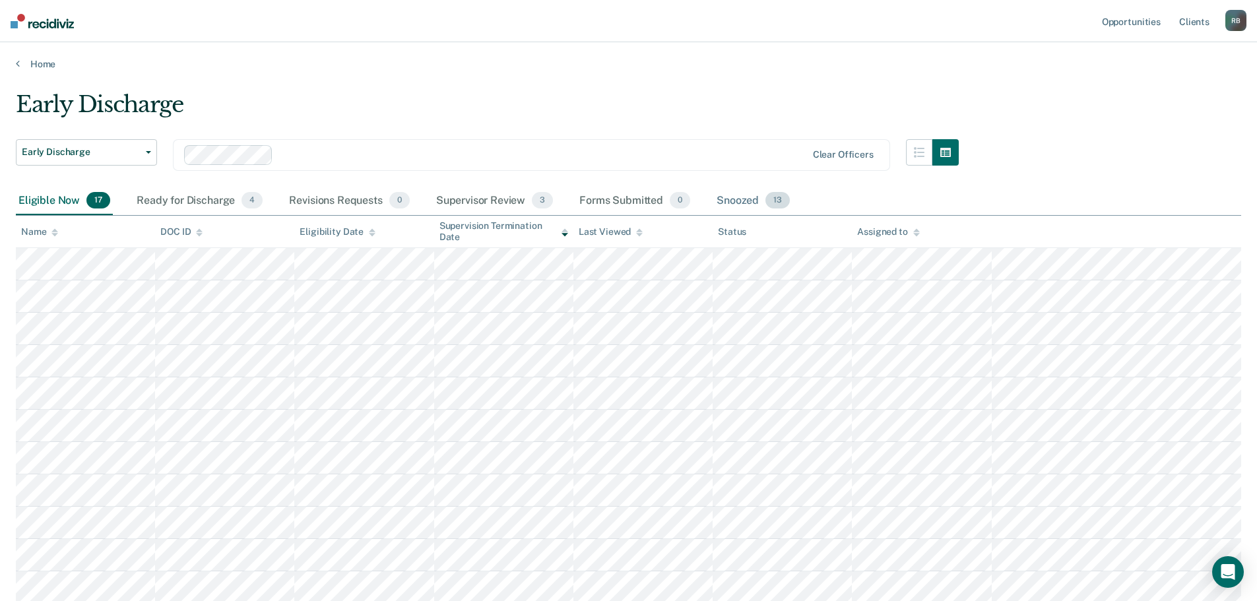
click at [735, 200] on div "Snoozed 13" at bounding box center [753, 201] width 79 height 29
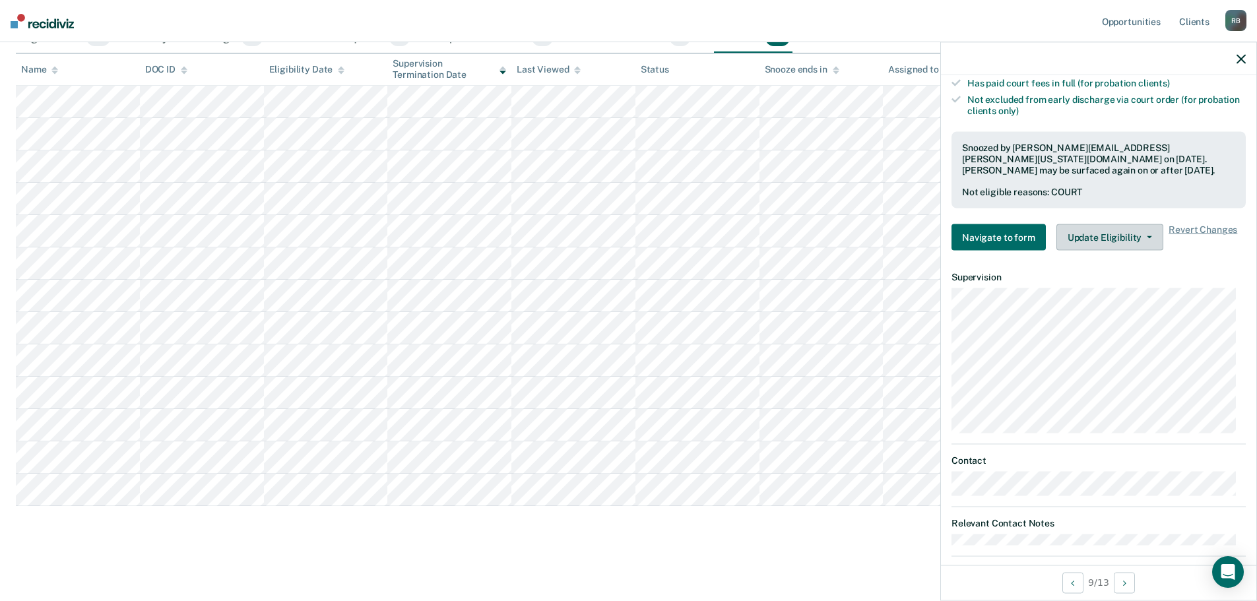
scroll to position [396, 0]
click at [1101, 234] on button "Update Eligibility" at bounding box center [1110, 235] width 107 height 26
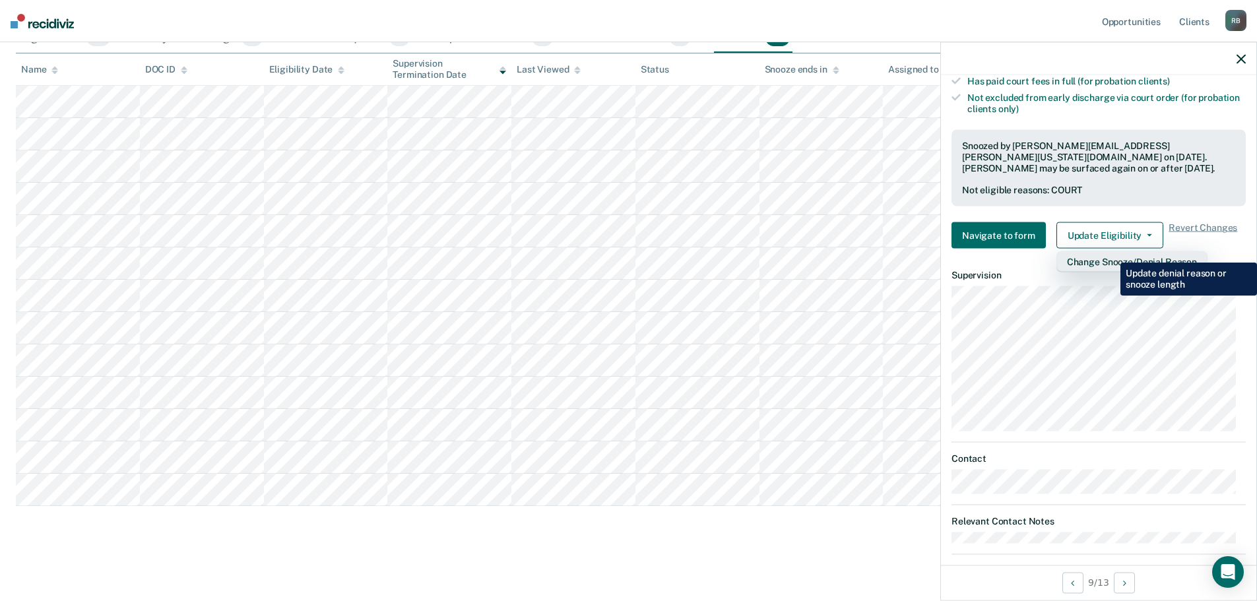
click at [1111, 253] on button "Change Snooze/Denial Reason" at bounding box center [1132, 261] width 151 height 21
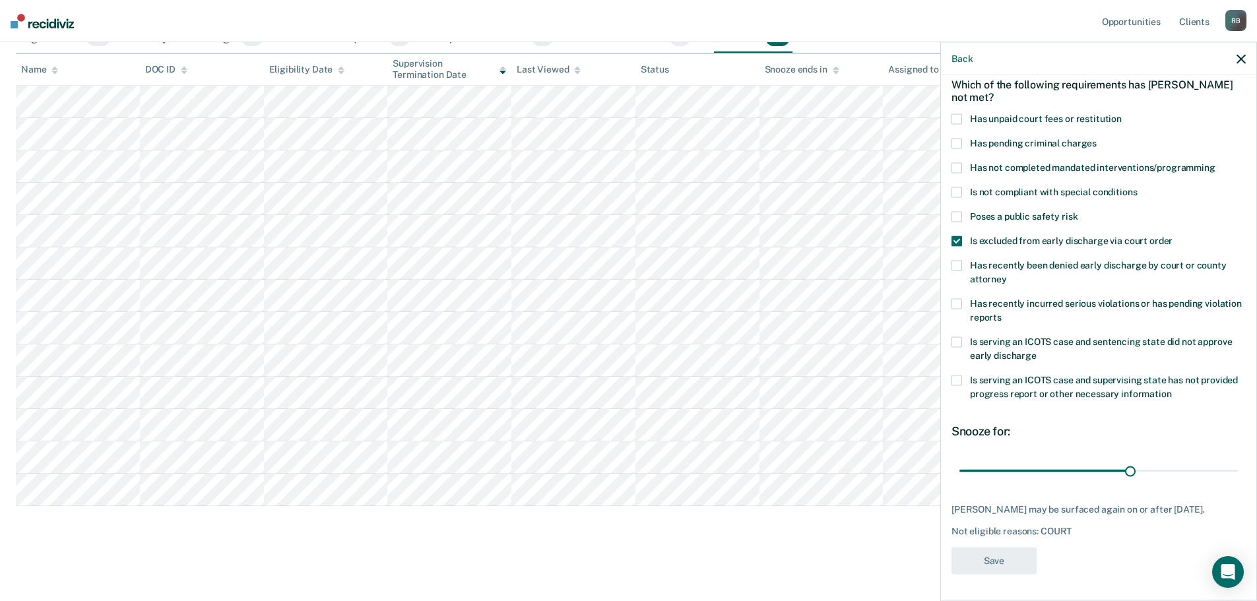
click at [958, 236] on span at bounding box center [957, 241] width 11 height 11
click at [1173, 236] on input "Is excluded from early discharge via court order" at bounding box center [1173, 236] width 0 height 0
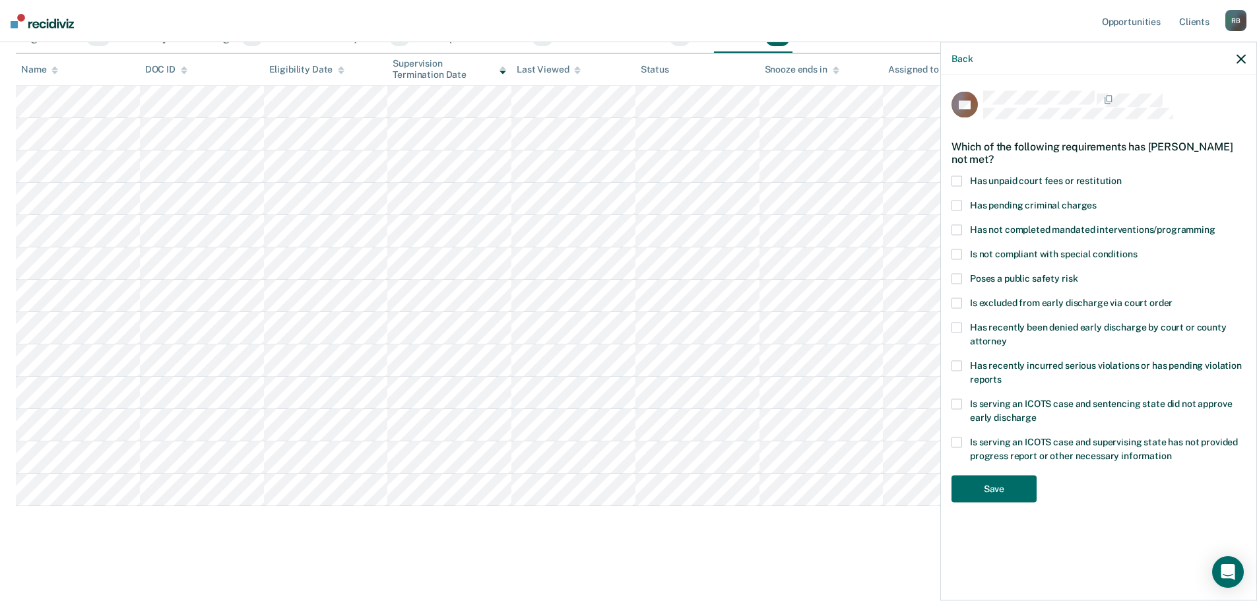
scroll to position [0, 0]
click at [994, 484] on button "Save" at bounding box center [994, 488] width 85 height 27
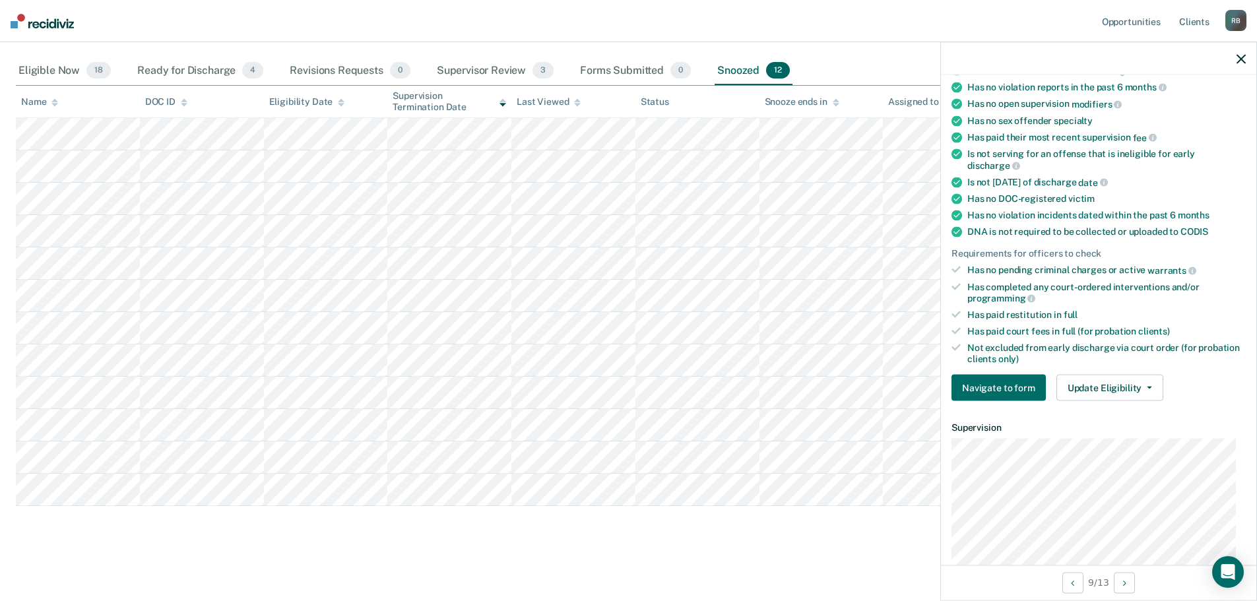
scroll to position [198, 0]
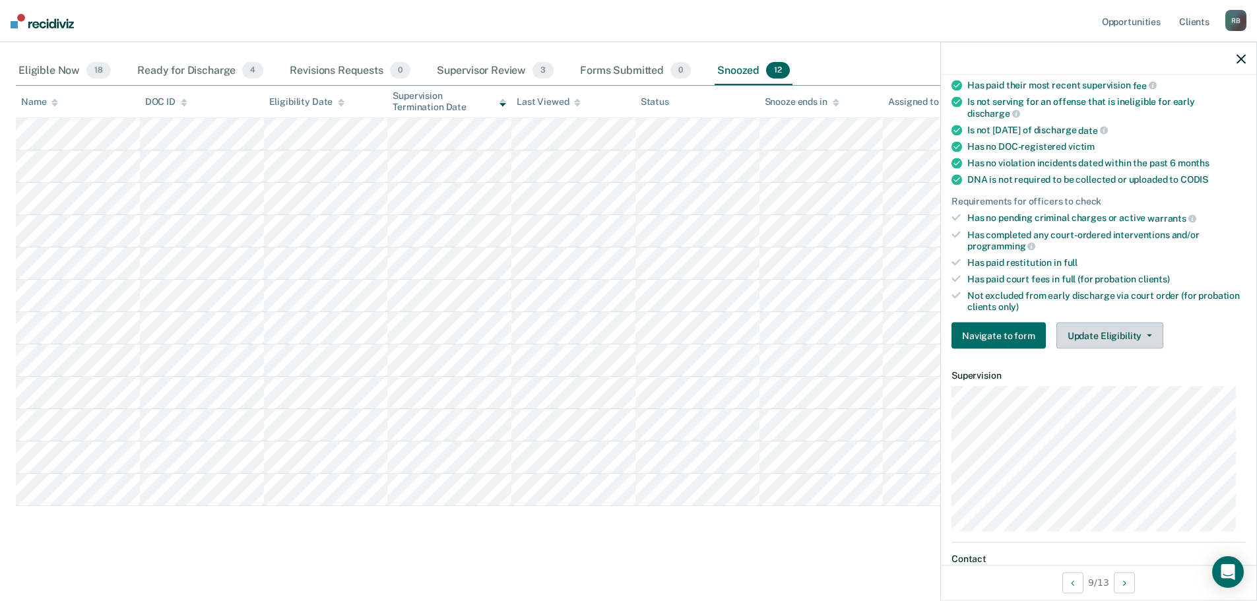
click at [1149, 333] on button "Update Eligibility" at bounding box center [1110, 336] width 107 height 26
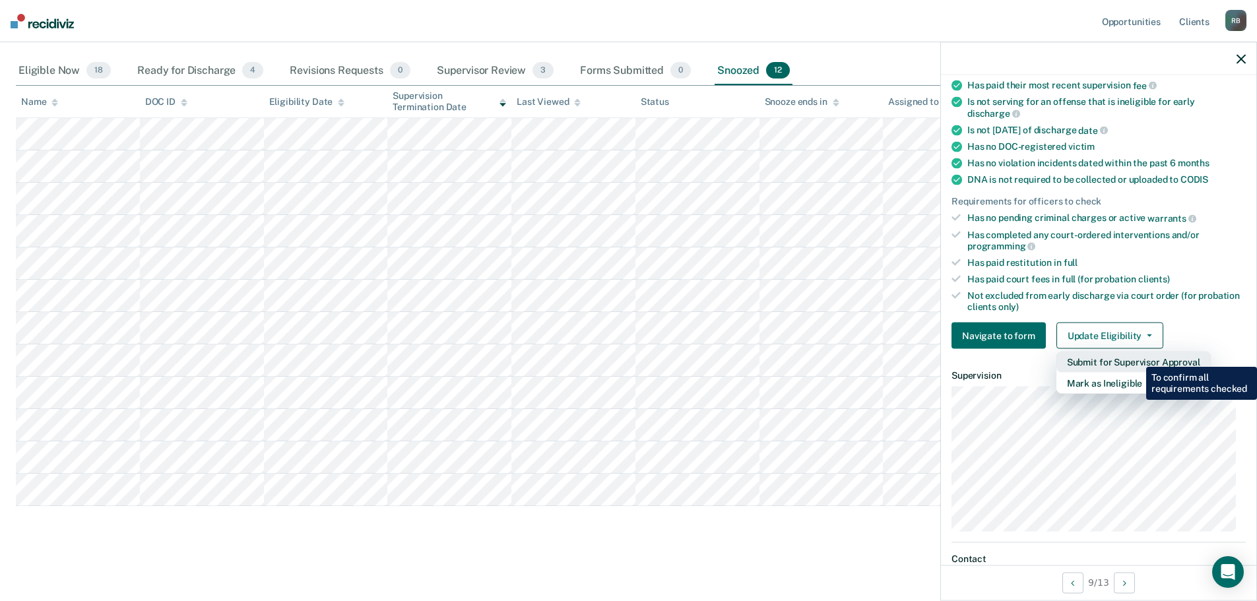
click at [1136, 357] on button "Submit for Supervisor Approval" at bounding box center [1134, 362] width 154 height 21
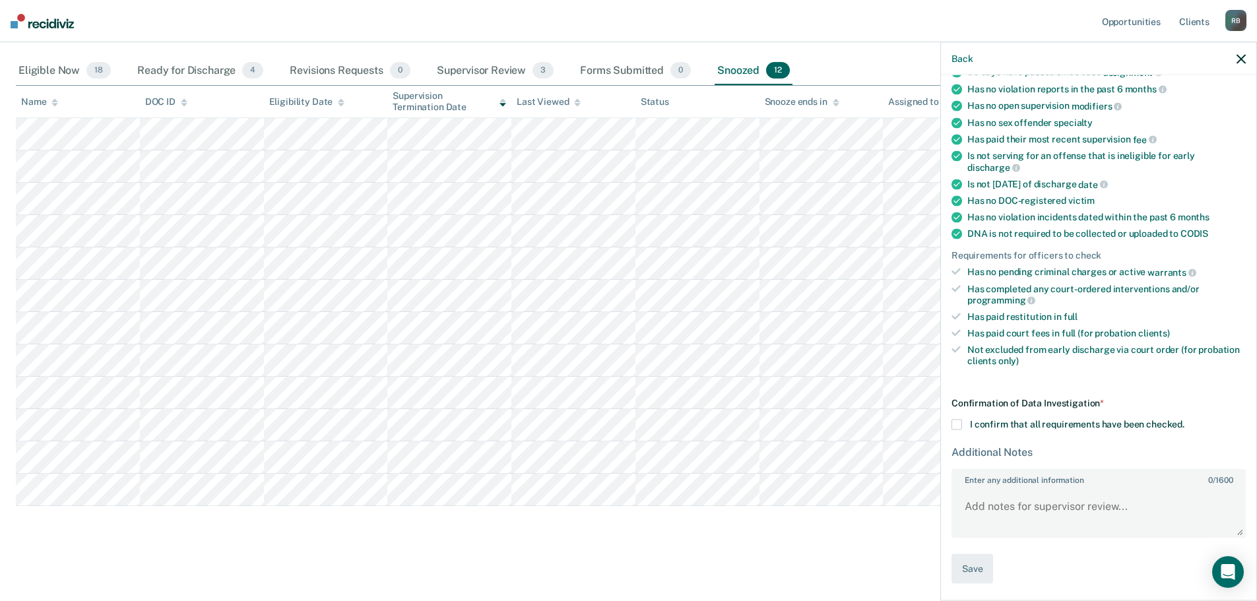
click at [958, 423] on span at bounding box center [957, 425] width 11 height 11
click at [1185, 420] on input "I confirm that all requirements have been checked." at bounding box center [1185, 420] width 0 height 0
click at [973, 568] on button "Save" at bounding box center [973, 569] width 42 height 30
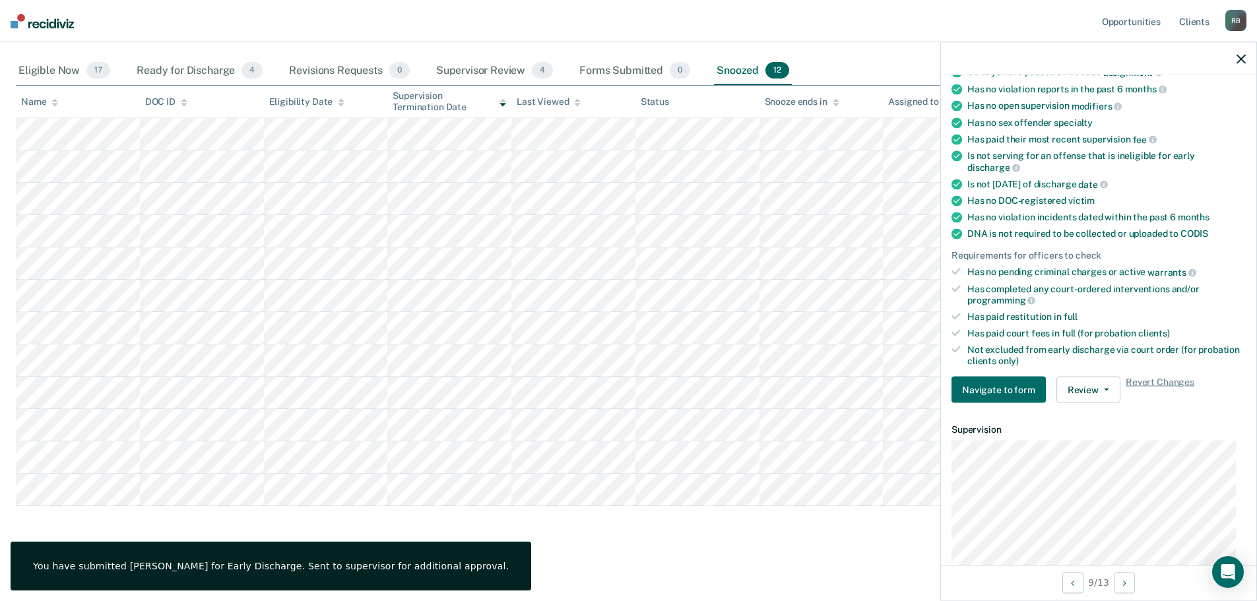
click at [1243, 61] on icon "button" at bounding box center [1241, 58] width 9 height 9
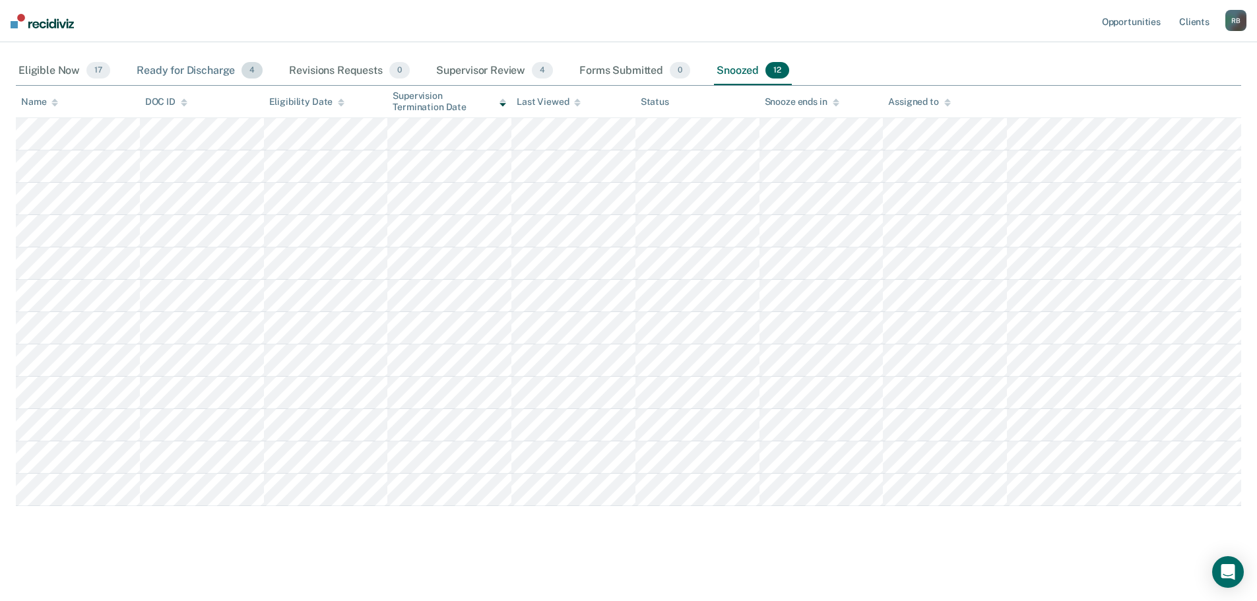
click at [197, 67] on div "Ready for Discharge 4" at bounding box center [199, 71] width 131 height 29
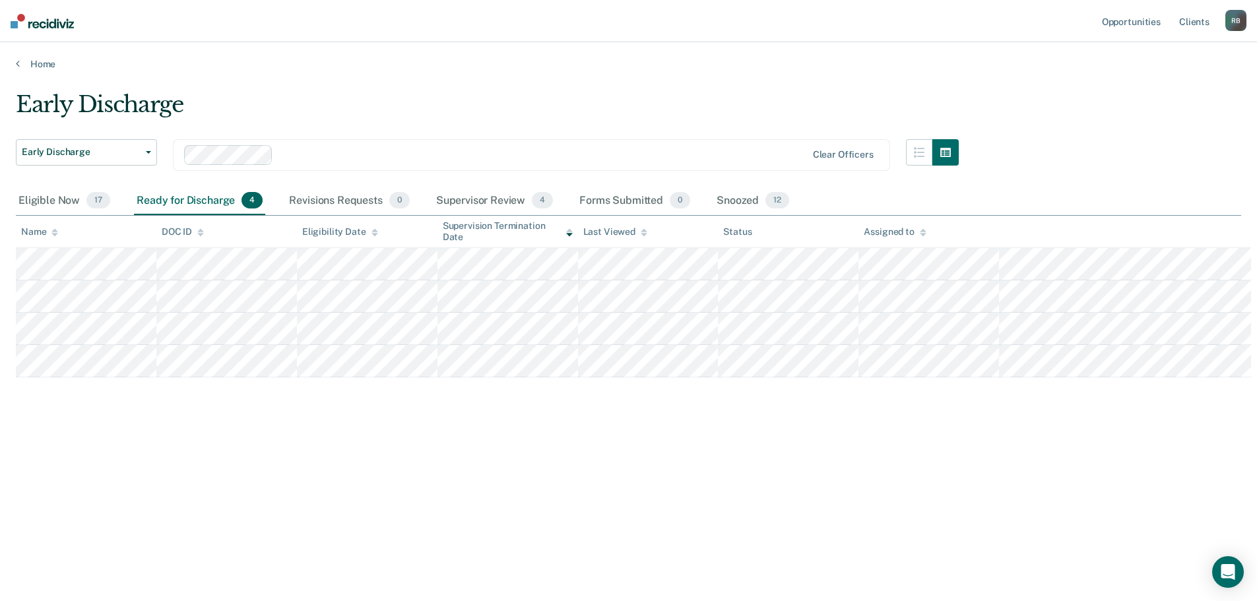
scroll to position [0, 0]
click at [490, 201] on div "Supervisor Review 4" at bounding box center [495, 201] width 123 height 29
click at [741, 198] on div "Snoozed 12" at bounding box center [753, 201] width 78 height 29
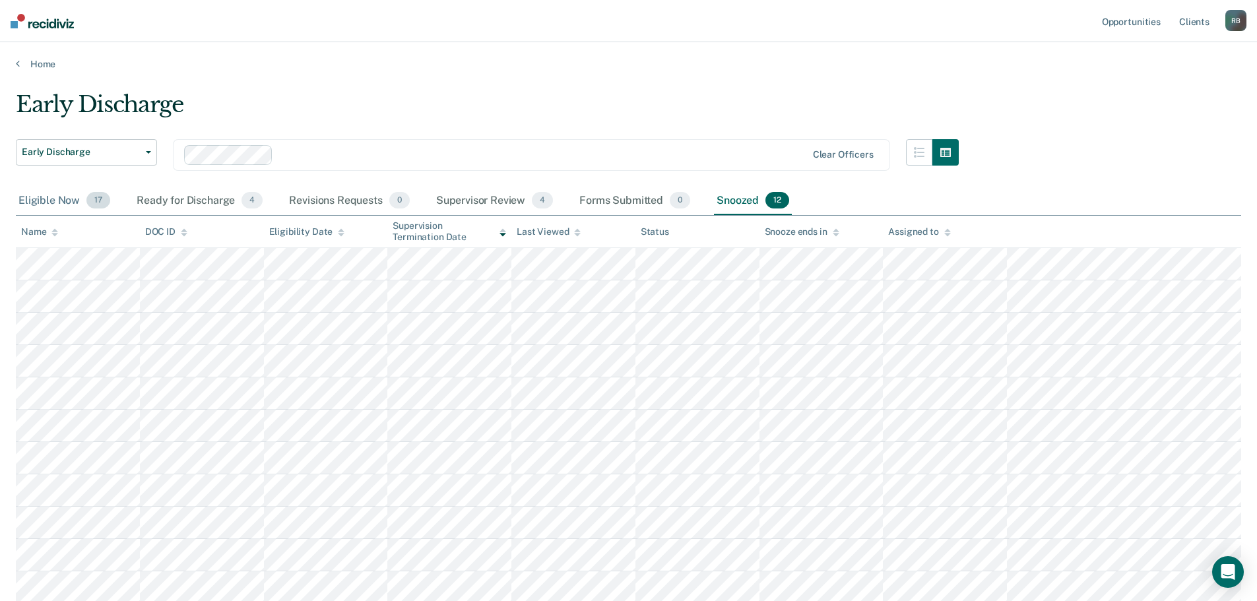
drag, startPoint x: 59, startPoint y: 197, endPoint x: 53, endPoint y: 195, distance: 6.9
click at [59, 197] on div "Eligible Now 17" at bounding box center [64, 201] width 97 height 29
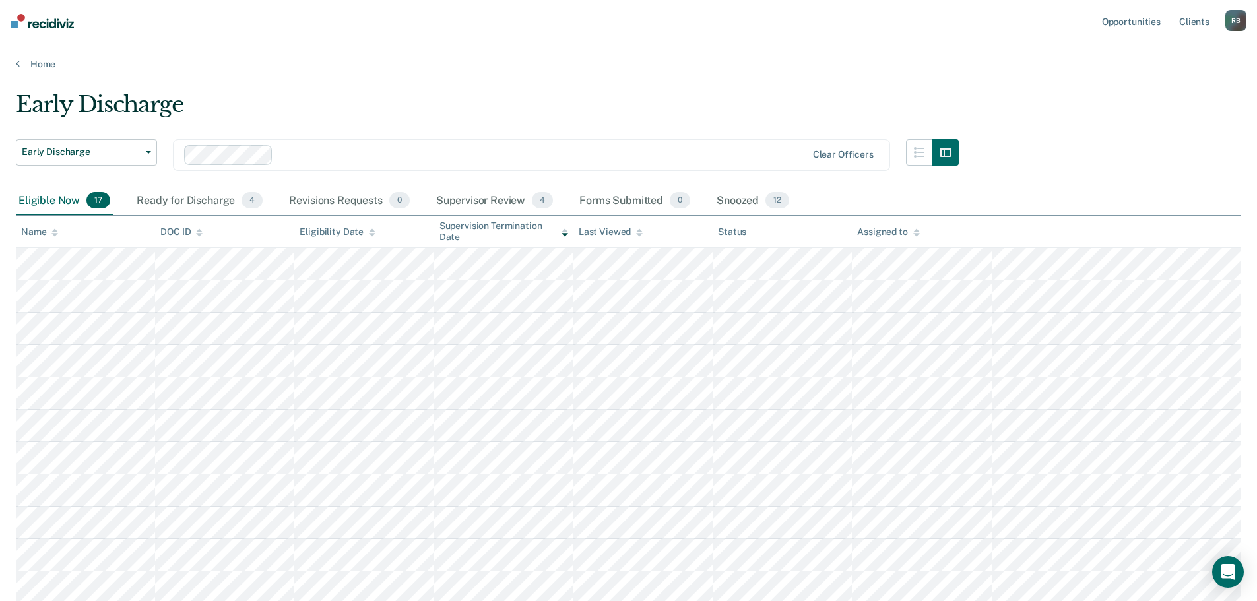
click at [1084, 130] on div "Early Discharge Early Discharge Early Discharge Clear officers Eligible Now 17 …" at bounding box center [629, 442] width 1226 height 703
click at [1237, 20] on div "R B" at bounding box center [1236, 20] width 21 height 21
click at [1157, 84] on link "Log Out" at bounding box center [1183, 86] width 106 height 11
